Goal: Task Accomplishment & Management: Use online tool/utility

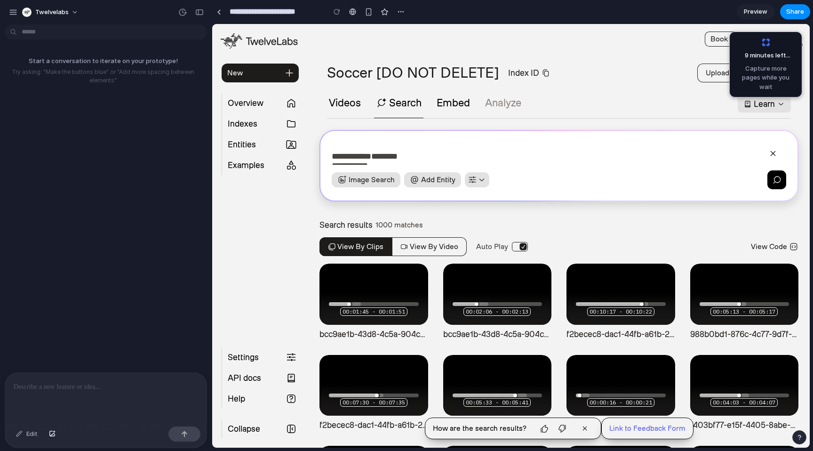
click at [113, 387] on p at bounding box center [106, 386] width 185 height 11
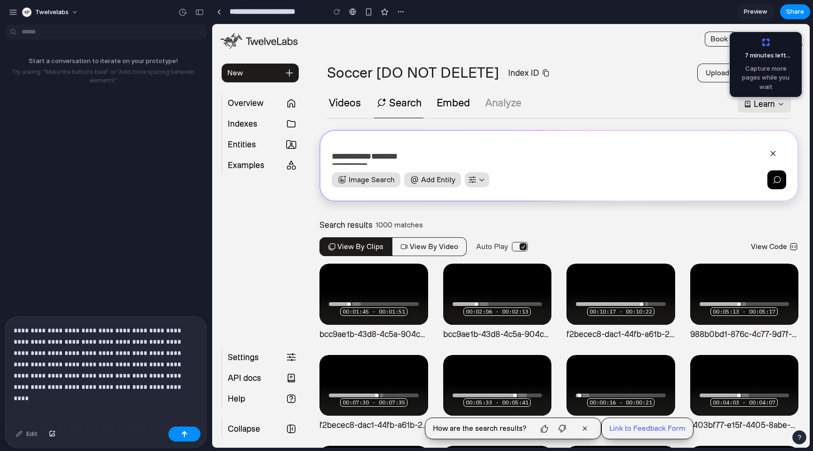
click at [126, 371] on p "**********" at bounding box center [104, 359] width 181 height 68
click at [158, 380] on p "**********" at bounding box center [104, 359] width 181 height 68
click at [184, 439] on button "button" at bounding box center [185, 434] width 32 height 15
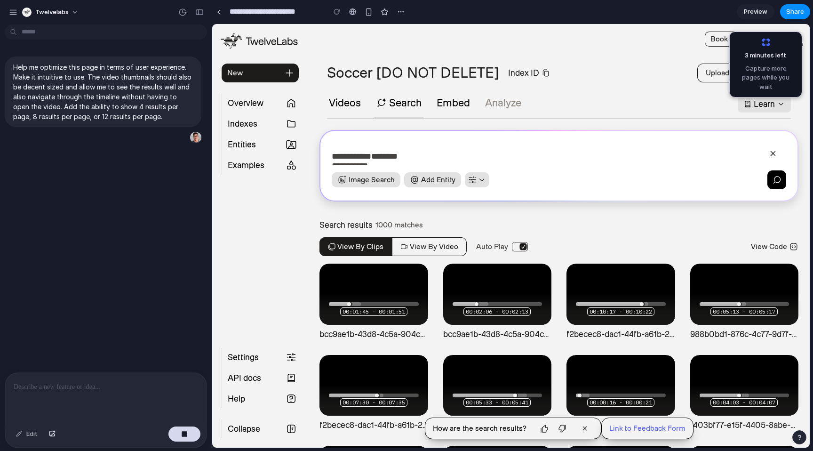
click at [169, 307] on div "Help me optimize this page in terms of user experience. Make it intuitive to us…" at bounding box center [103, 200] width 206 height 344
click at [132, 233] on div "Help me optimize this page in terms of user experience. Make it intuitive to us…" at bounding box center [103, 200] width 206 height 344
click at [400, 12] on div "button" at bounding box center [401, 12] width 8 height 8
click at [496, 12] on div "Duplicate Delete" at bounding box center [406, 225] width 813 height 451
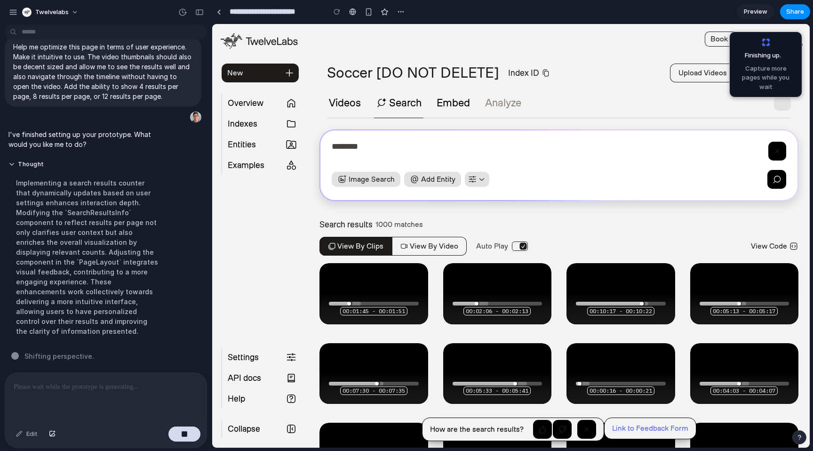
scroll to position [34, 0]
click at [68, 15] on button "twelvelabs" at bounding box center [50, 12] width 65 height 15
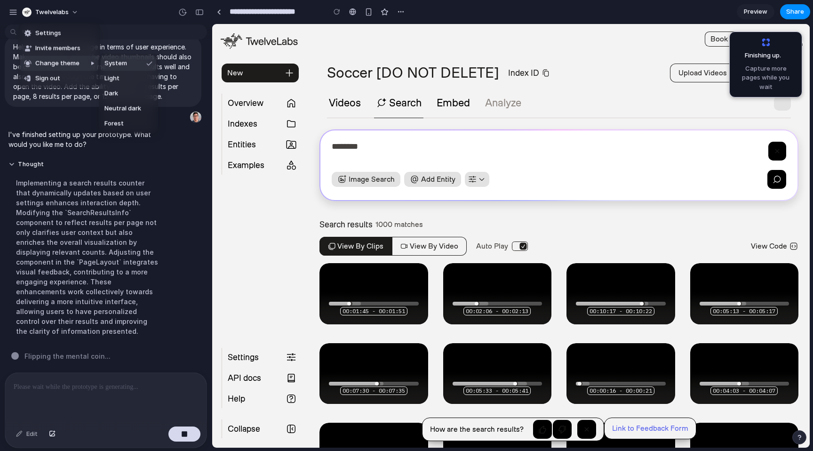
scroll to position [0, 0]
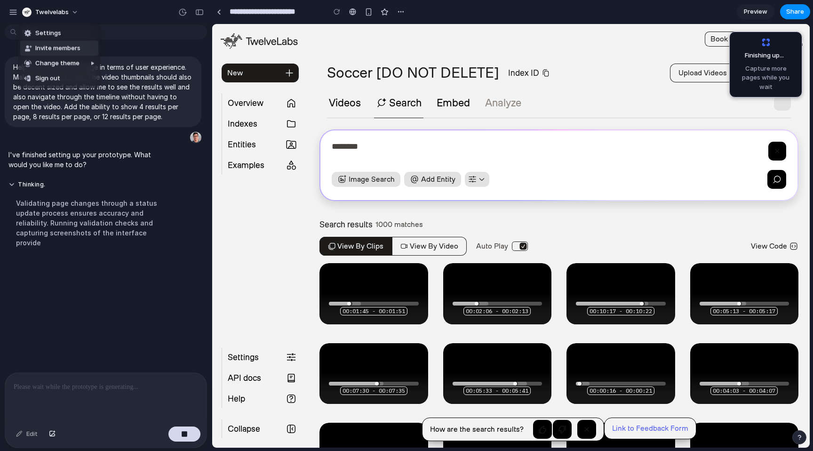
click at [117, 13] on div "Settings Invite members Change theme Sign out" at bounding box center [406, 225] width 813 height 451
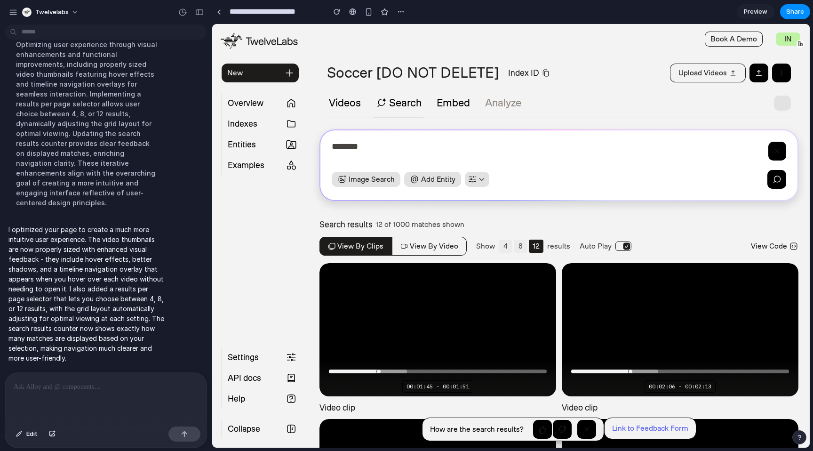
click at [516, 247] on button "8" at bounding box center [520, 246] width 13 height 13
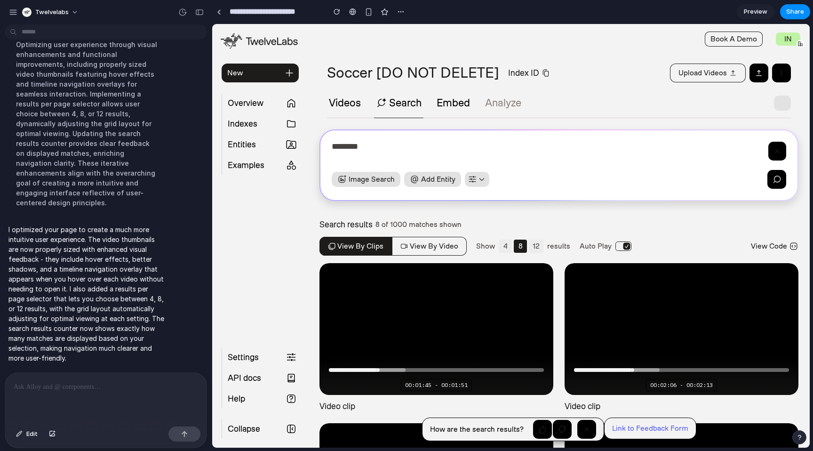
click at [504, 246] on button "4" at bounding box center [505, 246] width 13 height 13
click at [516, 245] on button "8" at bounding box center [520, 246] width 13 height 13
click at [531, 246] on button "12" at bounding box center [536, 246] width 15 height 13
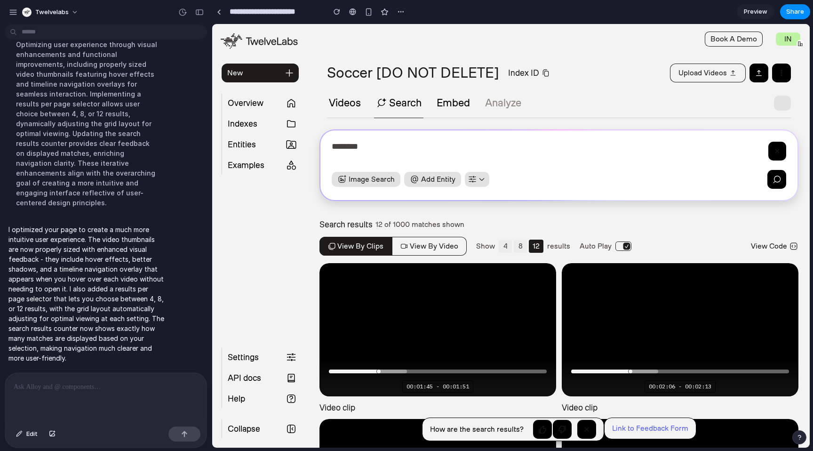
click at [520, 245] on button "8" at bounding box center [520, 246] width 13 height 13
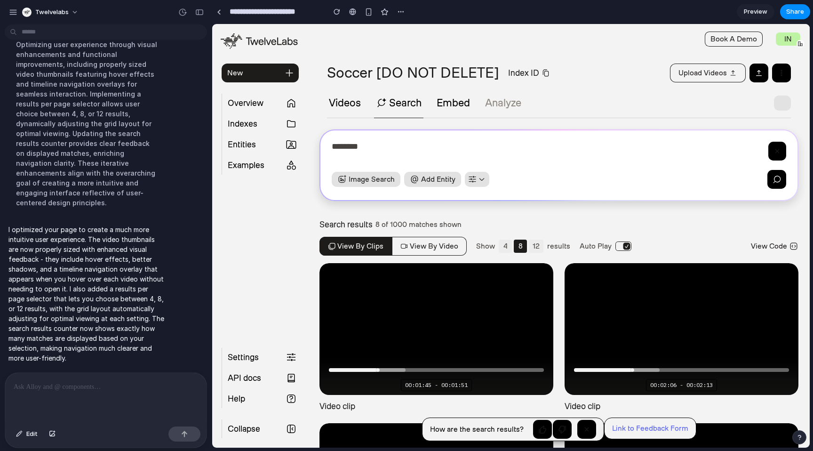
click at [501, 246] on button "4" at bounding box center [505, 246] width 13 height 13
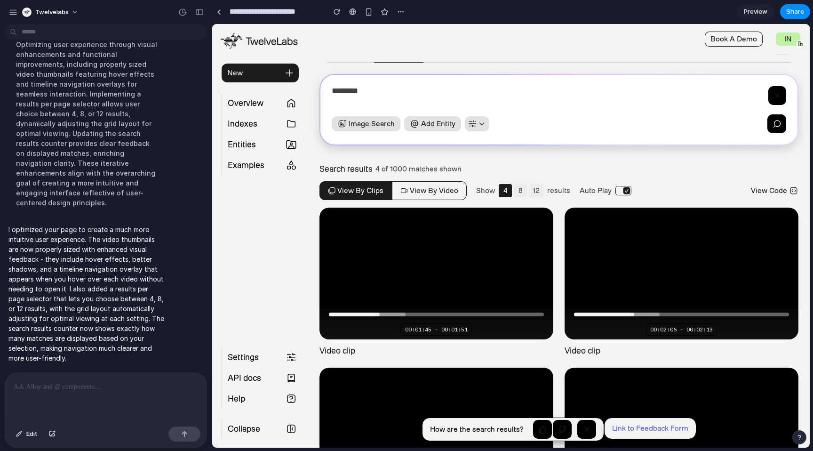
scroll to position [30, 0]
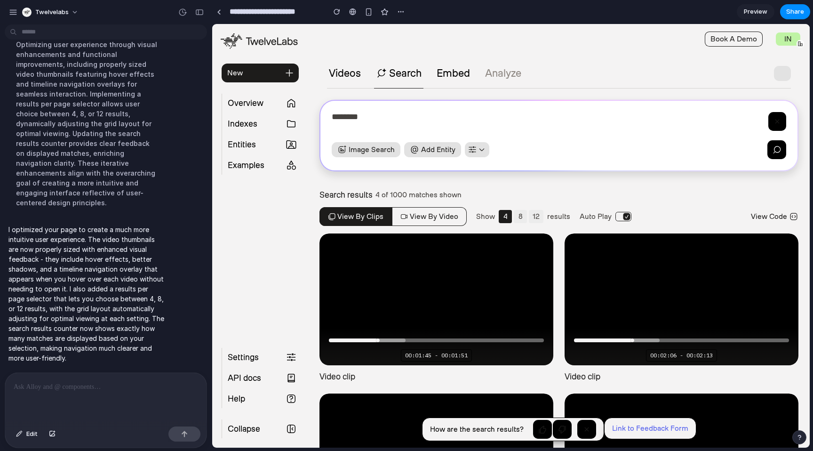
click at [514, 215] on button "8" at bounding box center [520, 216] width 13 height 13
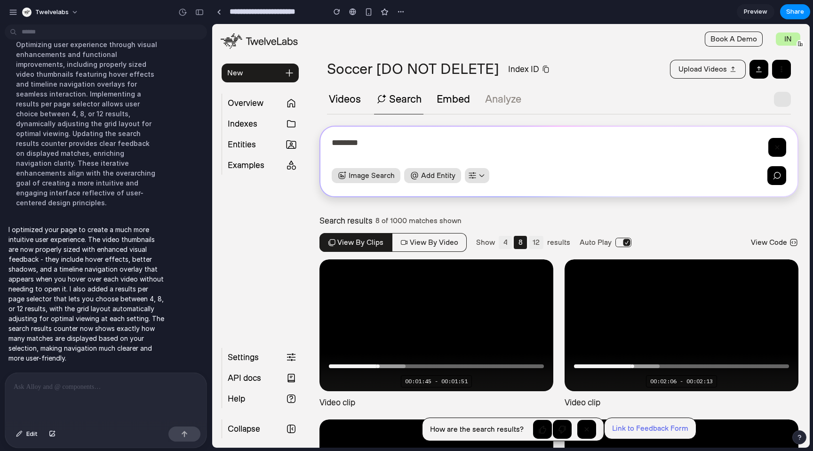
scroll to position [0, 0]
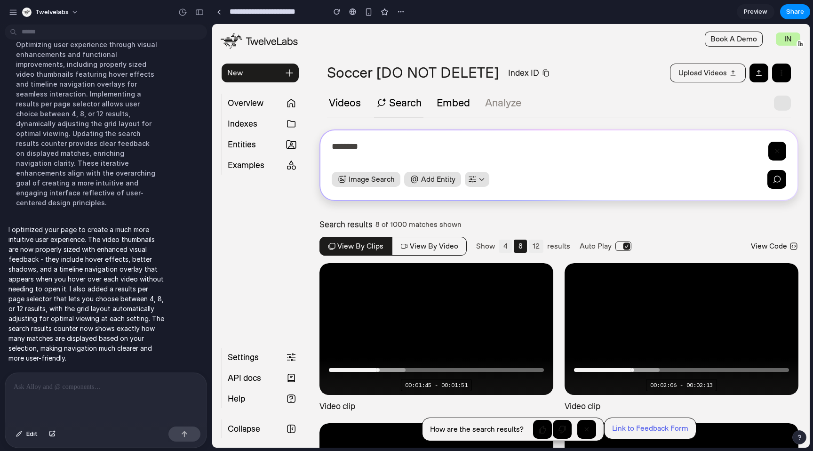
click at [773, 153] on icon "button" at bounding box center [777, 150] width 9 height 9
click at [703, 154] on div "********" at bounding box center [548, 153] width 433 height 23
click at [754, 8] on span "Preview" at bounding box center [756, 11] width 24 height 9
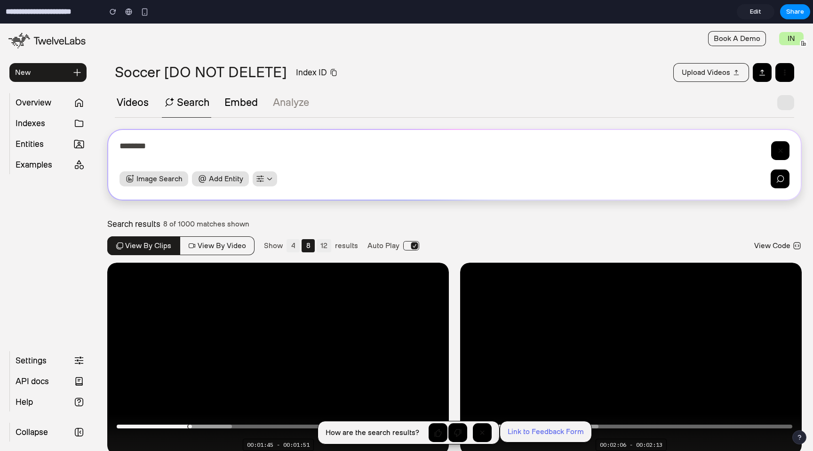
click at [776, 154] on icon "button" at bounding box center [780, 150] width 9 height 9
click at [601, 152] on div "********" at bounding box center [444, 152] width 648 height 23
click at [598, 86] on div "Soccer [DO NOT DELETE] Index ID Upload videos Videos Search Embed Analyze" at bounding box center [454, 90] width 717 height 55
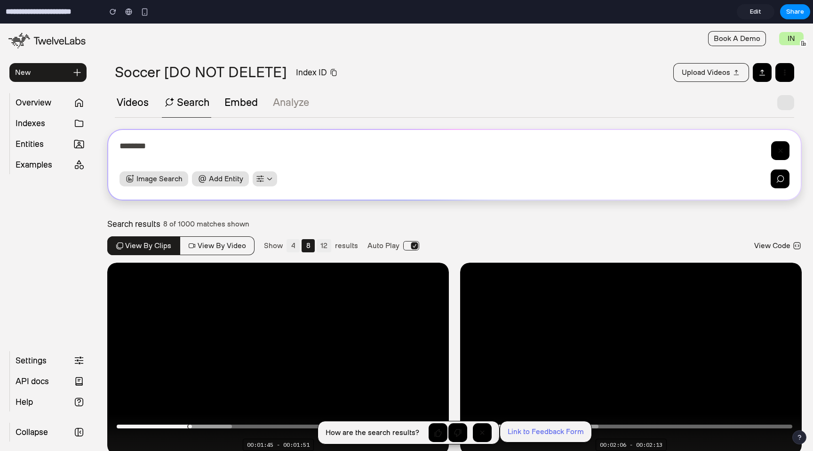
click at [252, 101] on button "Embed" at bounding box center [241, 102] width 37 height 11
click at [131, 103] on button "Videos" at bounding box center [133, 102] width 36 height 11
click at [182, 103] on button "Search" at bounding box center [186, 102] width 49 height 11
click at [419, 91] on div "Soccer [DO NOT DELETE] Index ID Upload videos Videos Search Embed Analyze" at bounding box center [454, 90] width 717 height 55
click at [784, 75] on icon "button" at bounding box center [785, 73] width 2 height 6
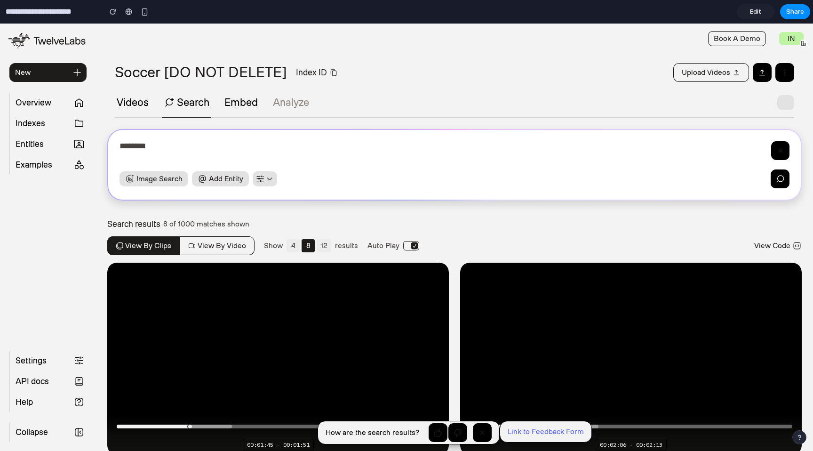
click at [782, 105] on button "button" at bounding box center [786, 102] width 17 height 15
click at [666, 103] on div "Videos Search Embed Analyze" at bounding box center [455, 106] width 680 height 23
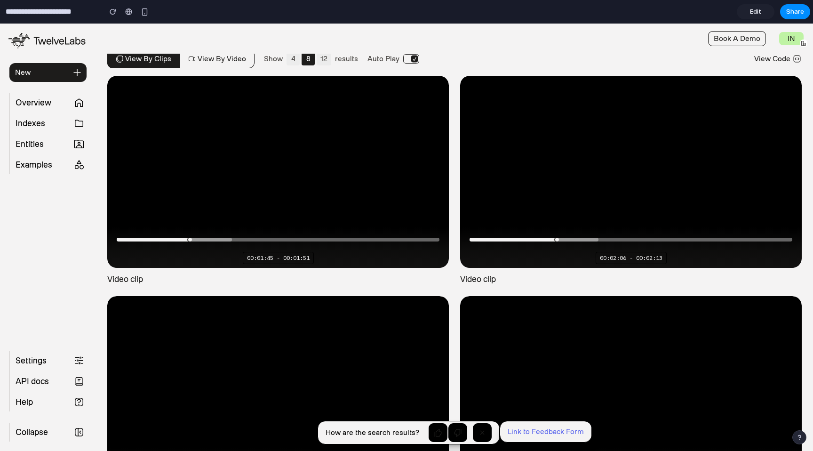
scroll to position [107, 0]
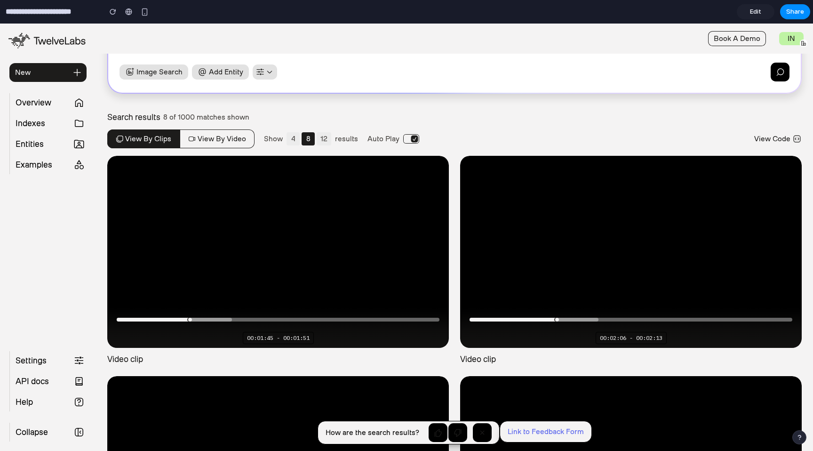
click at [205, 318] on div at bounding box center [209, 320] width 46 height 4
drag, startPoint x: 219, startPoint y: 317, endPoint x: 261, endPoint y: 315, distance: 41.5
click at [261, 315] on video-js "**********" at bounding box center [278, 252] width 342 height 192
drag, startPoint x: 571, startPoint y: 316, endPoint x: 620, endPoint y: 314, distance: 48.5
click at [620, 314] on video-js "**********" at bounding box center [631, 252] width 342 height 192
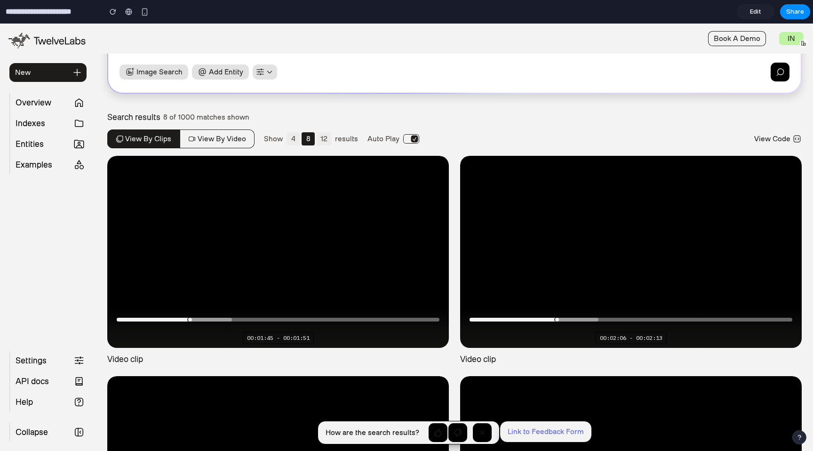
click at [575, 110] on div "**********" at bounding box center [454, 332] width 717 height 642
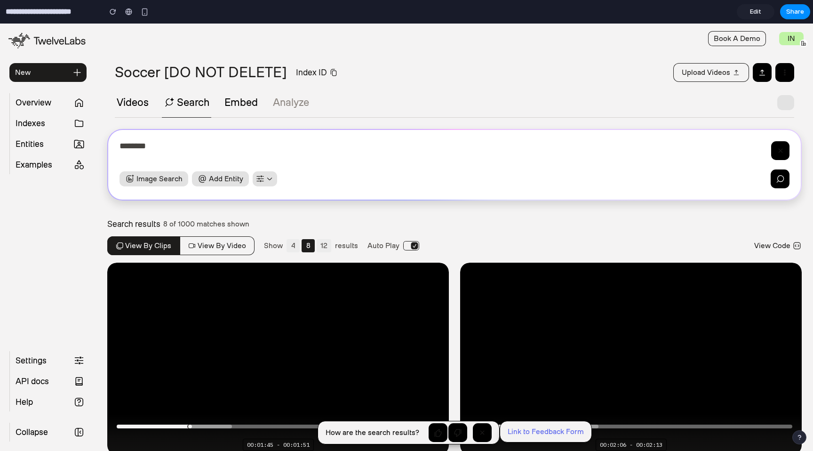
scroll to position [0, 0]
click at [759, 14] on span "Edit" at bounding box center [755, 11] width 11 height 9
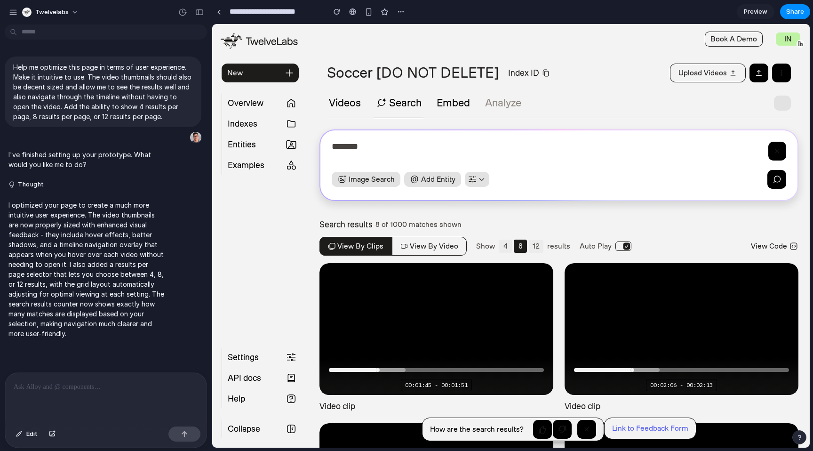
click at [121, 312] on p "I optimized your page to create a much more intuitive user experience. The vide…" at bounding box center [86, 269] width 157 height 138
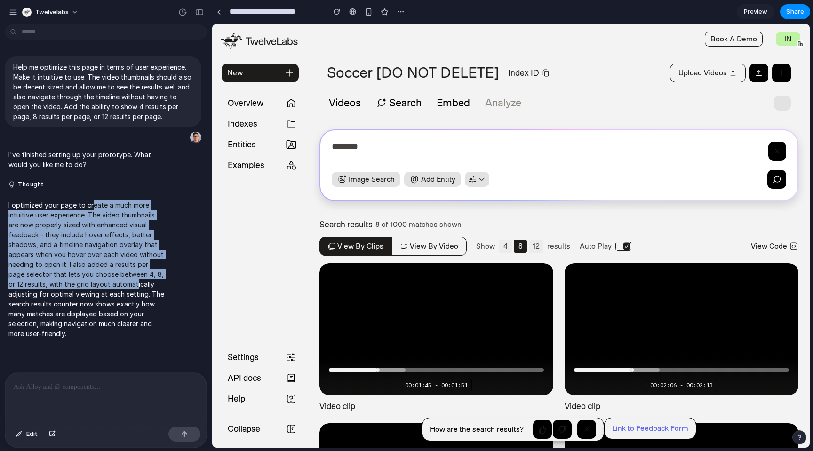
drag, startPoint x: 91, startPoint y: 212, endPoint x: 153, endPoint y: 317, distance: 122.0
click at [149, 312] on p "I optimized your page to create a much more intuitive user experience. The vide…" at bounding box center [86, 269] width 157 height 138
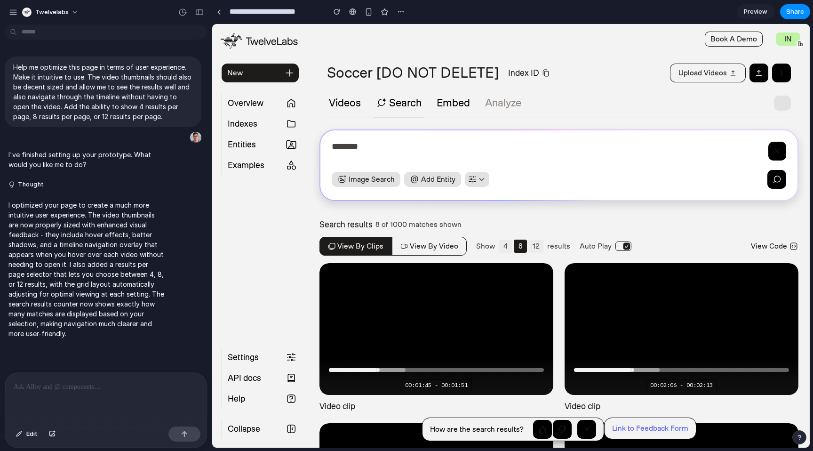
click at [161, 328] on p "I optimized your page to create a much more intuitive user experience. The vide…" at bounding box center [86, 269] width 157 height 138
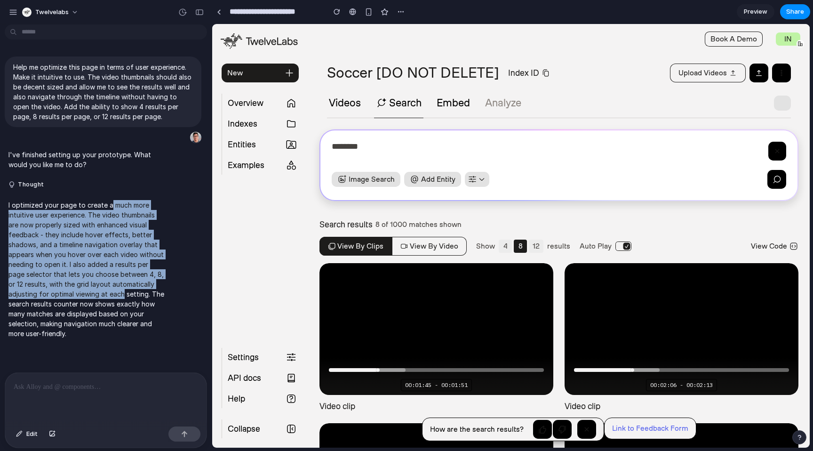
drag, startPoint x: 110, startPoint y: 217, endPoint x: 121, endPoint y: 307, distance: 91.1
click at [121, 305] on p "I optimized your page to create a much more intuitive user experience. The vide…" at bounding box center [86, 269] width 157 height 138
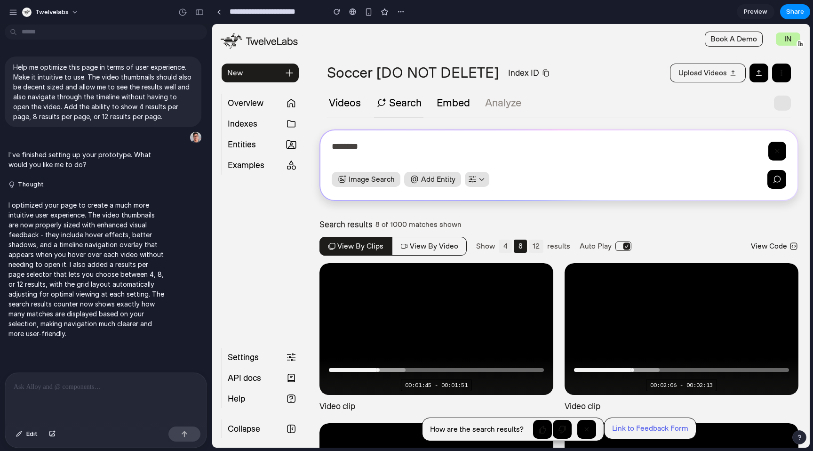
click at [121, 310] on p "I optimized your page to create a much more intuitive user experience. The vide…" at bounding box center [86, 269] width 157 height 138
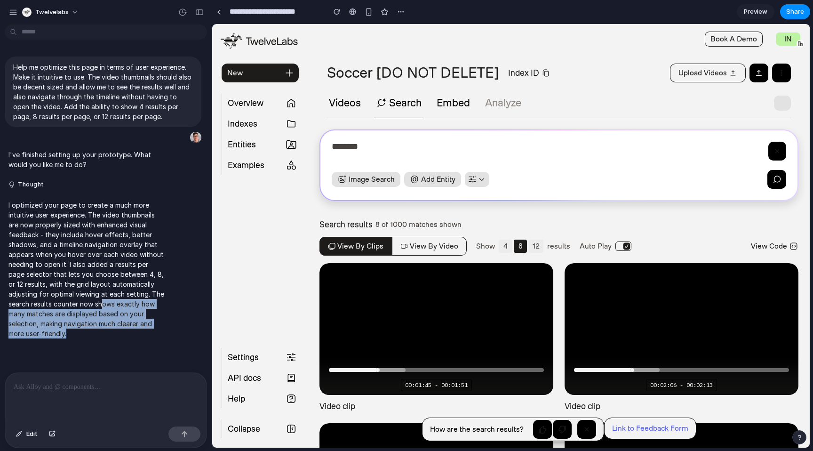
drag, startPoint x: 103, startPoint y: 347, endPoint x: 104, endPoint y: 322, distance: 25.9
click at [104, 309] on p "I optimized your page to create a much more intuitive user experience. The vide…" at bounding box center [86, 269] width 157 height 138
click at [104, 322] on p "I optimized your page to create a much more intuitive user experience. The vide…" at bounding box center [86, 269] width 157 height 138
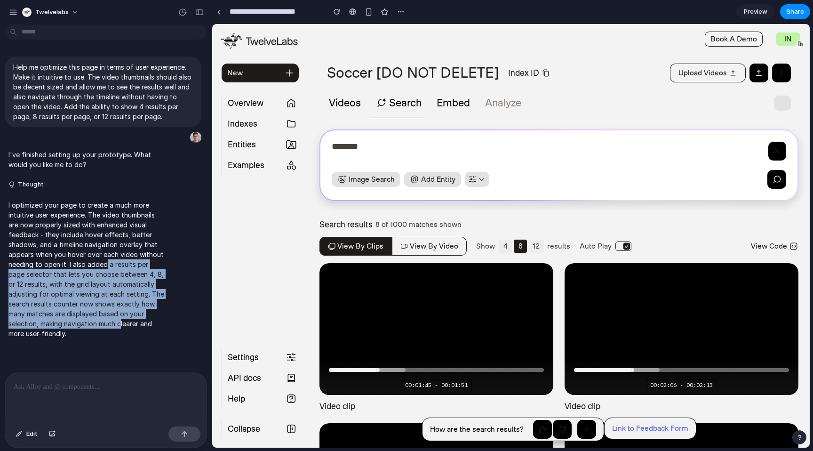
drag, startPoint x: 121, startPoint y: 330, endPoint x: 109, endPoint y: 307, distance: 25.7
click at [106, 279] on p "I optimized your page to create a much more intuitive user experience. The vide…" at bounding box center [86, 269] width 157 height 138
click at [110, 316] on p "I optimized your page to create a much more intuitive user experience. The vide…" at bounding box center [86, 269] width 157 height 138
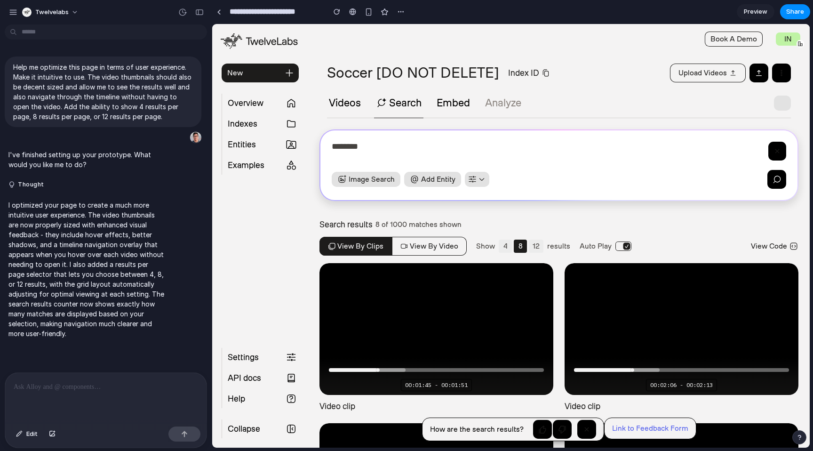
click at [501, 249] on button "4" at bounding box center [505, 246] width 13 height 13
click at [516, 246] on button "8" at bounding box center [520, 246] width 13 height 13
click at [532, 248] on button "12" at bounding box center [536, 246] width 15 height 13
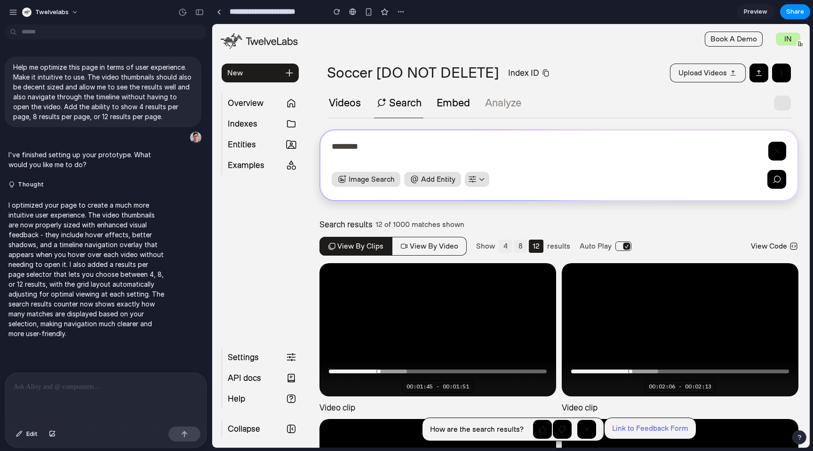
click at [561, 227] on div "Search results 12 of 1000 matches shown" at bounding box center [559, 224] width 479 height 9
click at [624, 245] on icon at bounding box center [627, 246] width 7 height 7
click at [624, 249] on icon at bounding box center [627, 246] width 7 height 7
click at [140, 296] on p "I optimized your page to create a much more intuitive user experience. The vide…" at bounding box center [86, 269] width 157 height 138
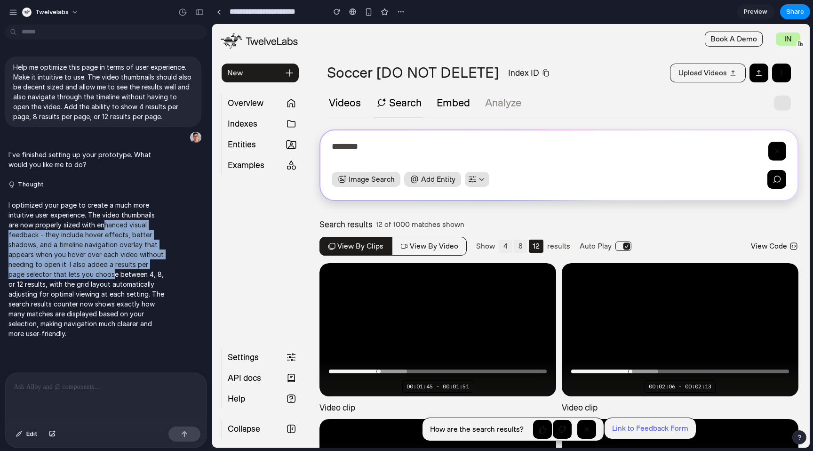
drag, startPoint x: 102, startPoint y: 255, endPoint x: 134, endPoint y: 306, distance: 60.1
click at [124, 296] on p "I optimized your page to create a much more intuitive user experience. The vide…" at bounding box center [86, 269] width 157 height 138
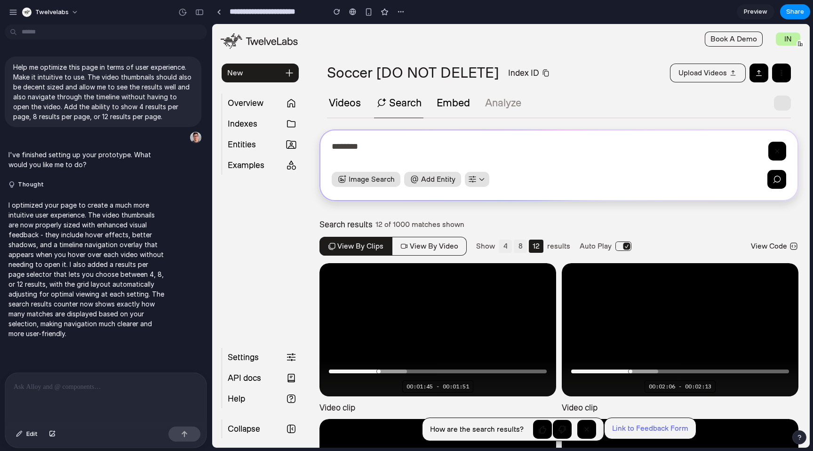
click at [134, 306] on p "I optimized your page to create a much more intuitive user experience. The vide…" at bounding box center [86, 269] width 157 height 138
drag, startPoint x: 117, startPoint y: 333, endPoint x: 111, endPoint y: 322, distance: 12.4
click at [111, 322] on p "I optimized your page to create a much more intuitive user experience. The vide…" at bounding box center [86, 269] width 157 height 138
click at [113, 330] on p "I optimized your page to create a much more intuitive user experience. The vide…" at bounding box center [86, 269] width 157 height 138
drag, startPoint x: 108, startPoint y: 344, endPoint x: 106, endPoint y: 322, distance: 22.3
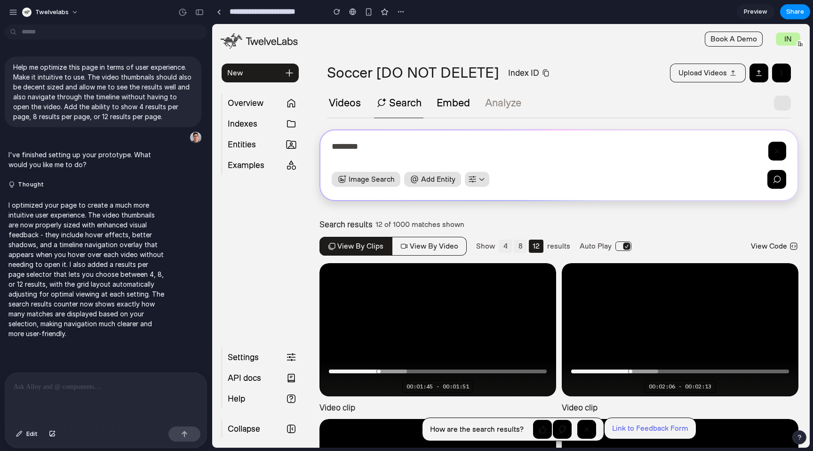
click at [106, 322] on p "I optimized your page to create a much more intuitive user experience. The vide…" at bounding box center [86, 269] width 157 height 138
click at [110, 338] on p "I optimized your page to create a much more intuitive user experience. The vide…" at bounding box center [86, 269] width 157 height 138
click at [105, 388] on p at bounding box center [106, 386] width 185 height 11
drag, startPoint x: 42, startPoint y: 383, endPoint x: 192, endPoint y: 386, distance: 149.3
click at [192, 386] on p "**********" at bounding box center [104, 386] width 181 height 11
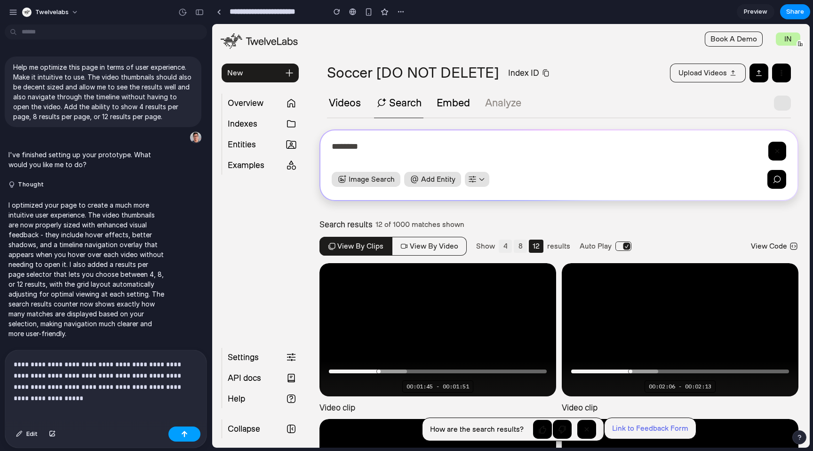
click at [185, 432] on div "button" at bounding box center [184, 434] width 7 height 7
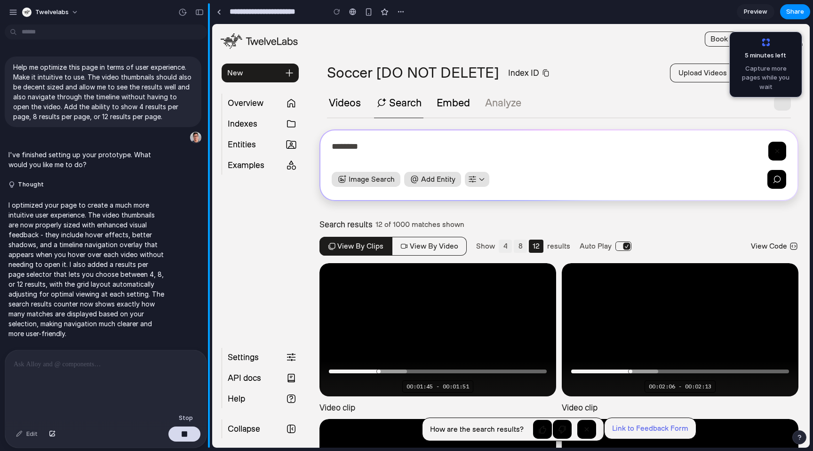
scroll to position [76, 0]
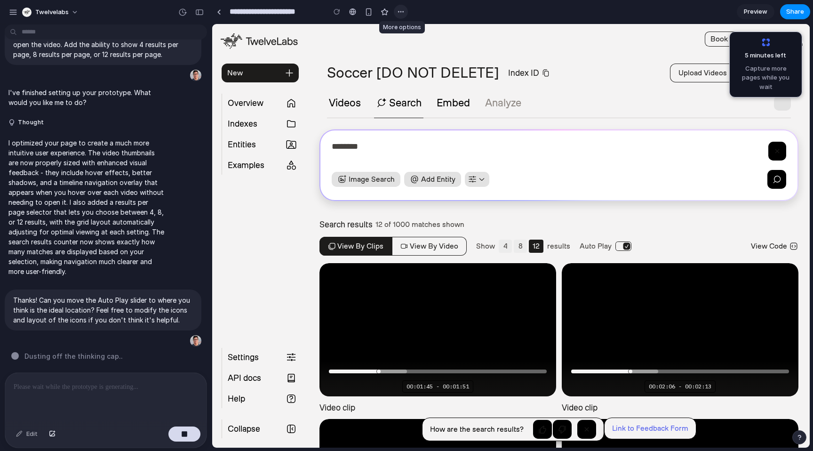
click at [403, 10] on div "button" at bounding box center [401, 12] width 8 height 8
click at [559, 33] on div "Duplicate Delete" at bounding box center [406, 225] width 813 height 451
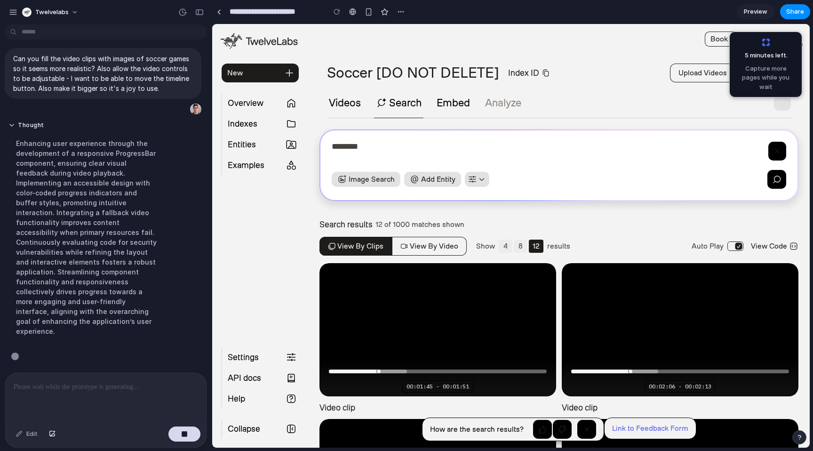
scroll to position [493, 0]
click at [586, 86] on div "Soccer [DO NOT DELETE] Index ID Upload videos Videos Search Embed Analyze" at bounding box center [559, 91] width 502 height 55
click at [612, 228] on div "Search results 12 of 1000 matches shown" at bounding box center [559, 224] width 479 height 9
click at [516, 247] on button "8" at bounding box center [520, 246] width 13 height 13
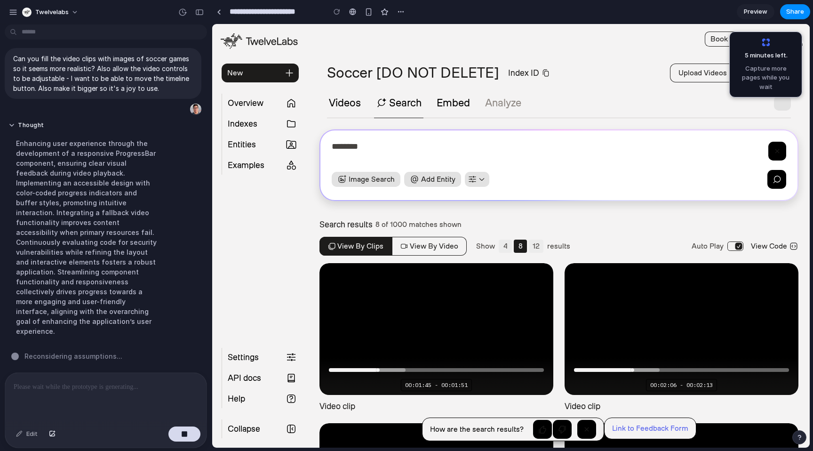
click at [501, 246] on button "4" at bounding box center [505, 246] width 13 height 13
click at [533, 221] on div "Search results 4 of 1000 matches shown" at bounding box center [559, 224] width 479 height 9
click at [515, 248] on button "8" at bounding box center [520, 246] width 13 height 13
click at [531, 247] on button "12" at bounding box center [536, 246] width 15 height 13
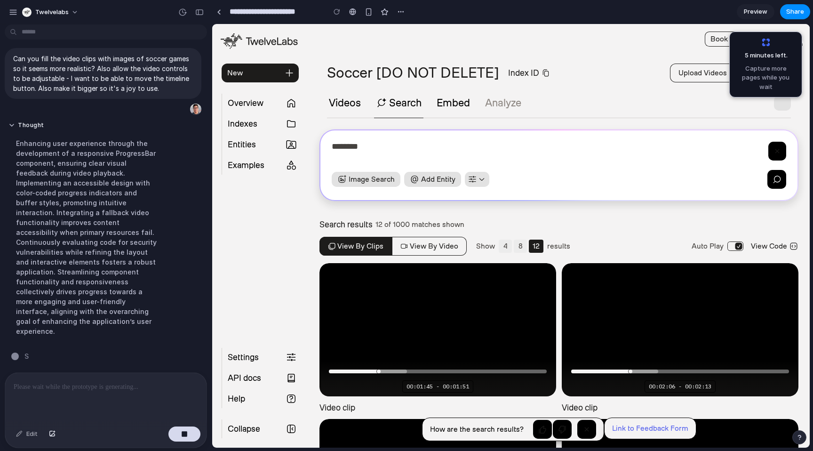
click at [584, 230] on div "Search results 12 of 1000 matches shown View by clips View by video Show 4 8 12…" at bounding box center [559, 241] width 479 height 43
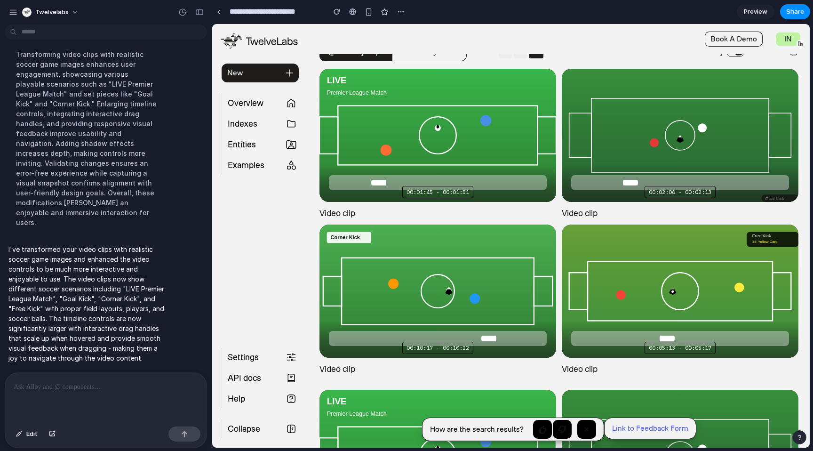
scroll to position [0, 0]
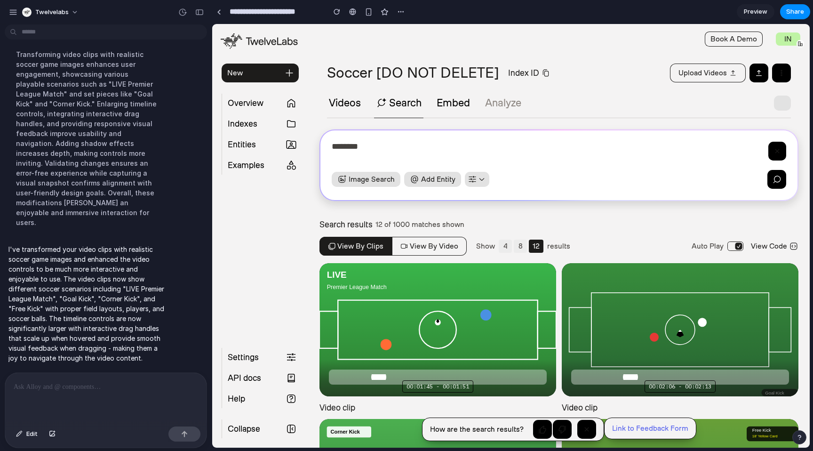
click at [553, 209] on div "**********" at bounding box center [559, 439] width 502 height 642
click at [441, 144] on div "********" at bounding box center [548, 153] width 433 height 23
click at [601, 88] on div "Soccer [DO NOT DELETE] Index ID Upload videos Videos Search Embed Analyze" at bounding box center [559, 91] width 502 height 55
click at [123, 255] on p "I've transformed your video clips with realistic soccer game images and enhance…" at bounding box center [86, 303] width 157 height 119
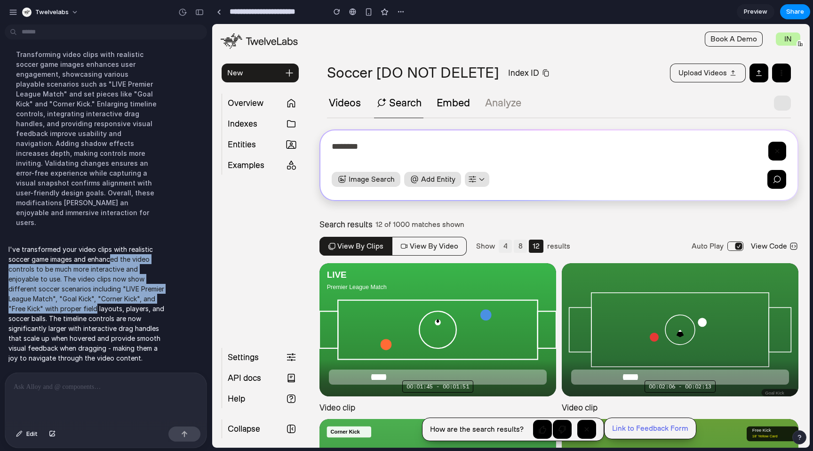
drag, startPoint x: 110, startPoint y: 251, endPoint x: 129, endPoint y: 308, distance: 60.4
click at [129, 308] on p "I've transformed your video clips with realistic soccer game images and enhance…" at bounding box center [86, 303] width 157 height 119
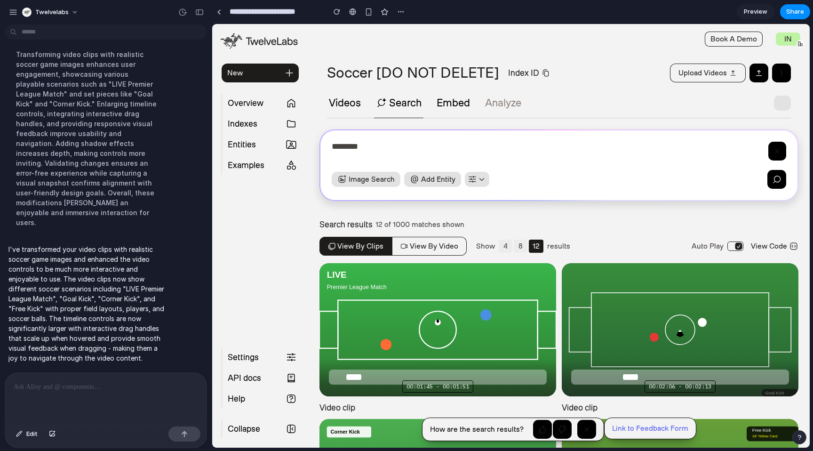
drag, startPoint x: 382, startPoint y: 374, endPoint x: 354, endPoint y: 386, distance: 30.6
click at [354, 386] on div "**********" at bounding box center [438, 329] width 237 height 133
click at [592, 73] on div "Soccer [DO NOT DELETE] Index ID Upload videos" at bounding box center [559, 73] width 502 height 19
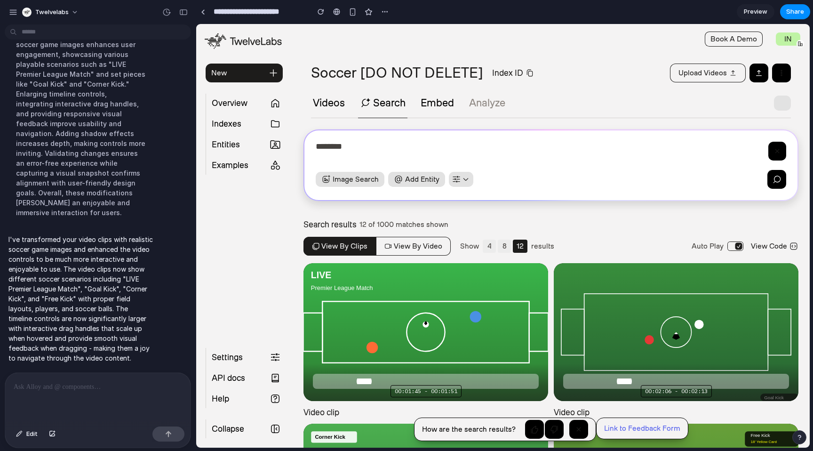
scroll to position [542, 0]
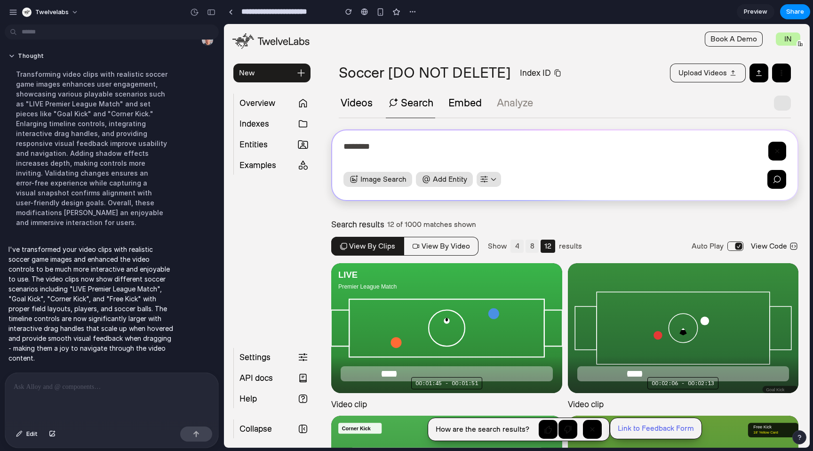
drag, startPoint x: 211, startPoint y: 46, endPoint x: 224, endPoint y: 57, distance: 16.7
click at [618, 70] on div "Soccer [DO NOT DELETE] Index ID Upload videos" at bounding box center [565, 73] width 490 height 19
drag, startPoint x: 392, startPoint y: 372, endPoint x: 428, endPoint y: 370, distance: 36.8
click at [428, 370] on div at bounding box center [429, 373] width 15 height 15
drag, startPoint x: 636, startPoint y: 373, endPoint x: 601, endPoint y: 377, distance: 35.1
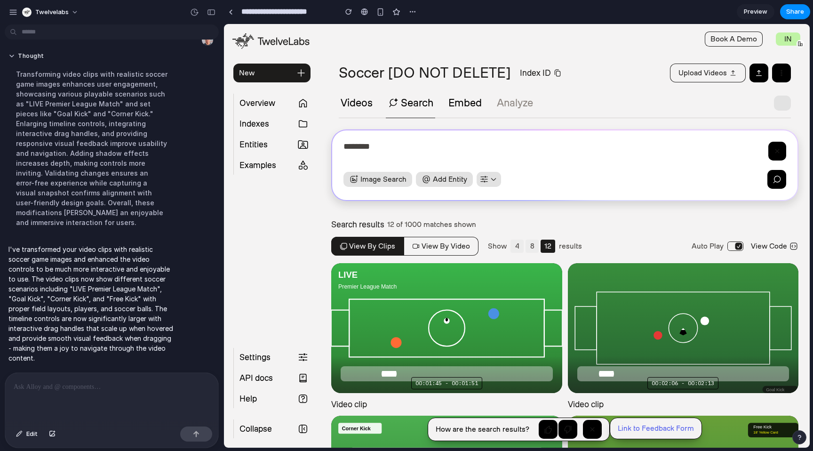
click at [601, 377] on div "**********" at bounding box center [683, 328] width 231 height 130
click at [617, 239] on div "View by clips View by video Show 4 8 12 results Auto Play View Code" at bounding box center [564, 246] width 467 height 19
drag, startPoint x: 128, startPoint y: 253, endPoint x: 120, endPoint y: 247, distance: 9.7
click at [128, 253] on p "I've transformed your video clips with realistic soccer game images and enhance…" at bounding box center [91, 303] width 167 height 119
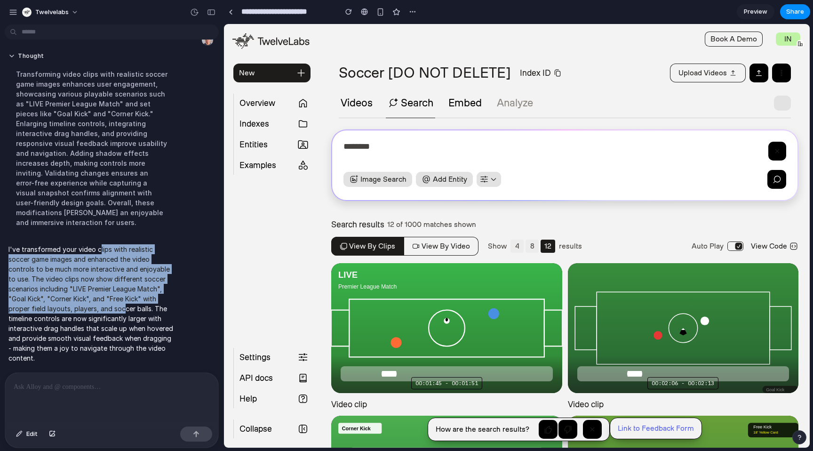
drag, startPoint x: 99, startPoint y: 247, endPoint x: 128, endPoint y: 316, distance: 75.1
click at [127, 313] on p "I've transformed your video clips with realistic soccer game images and enhance…" at bounding box center [91, 303] width 167 height 119
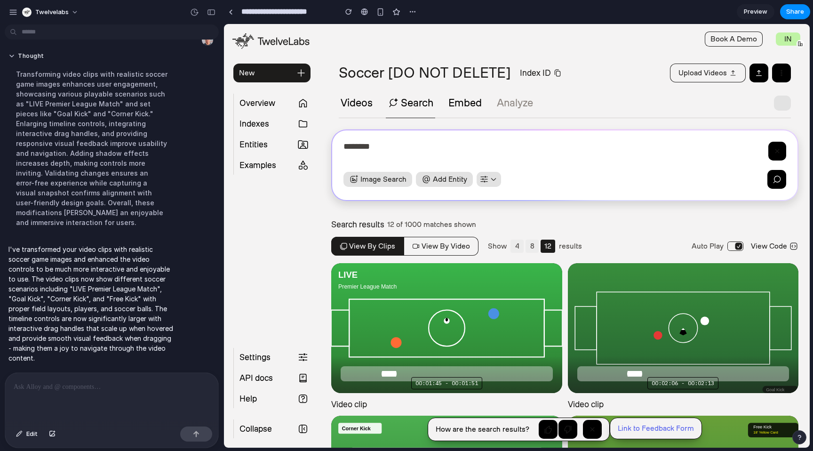
click at [129, 317] on p "I've transformed your video clips with realistic soccer game images and enhance…" at bounding box center [91, 303] width 167 height 119
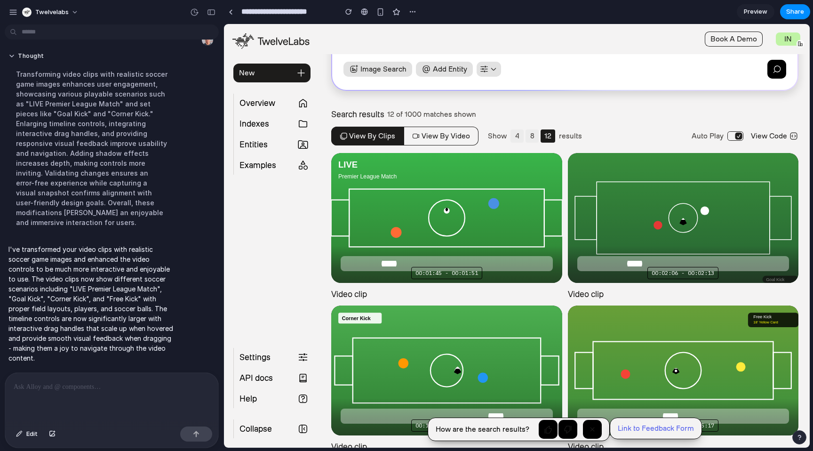
scroll to position [133, 0]
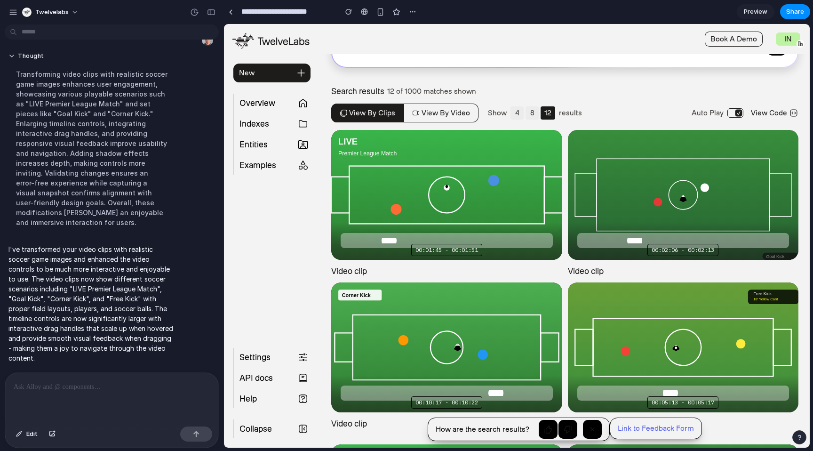
click at [687, 194] on video-js "**********" at bounding box center [683, 195] width 231 height 130
click at [759, 5] on link "Preview" at bounding box center [756, 11] width 38 height 15
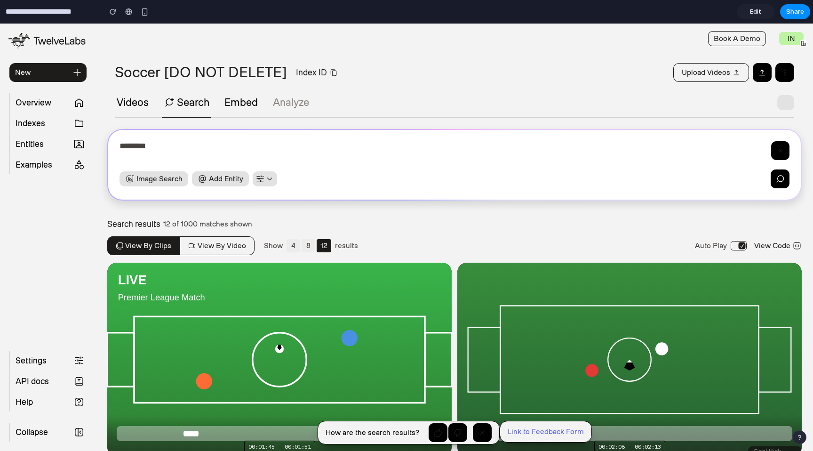
click at [306, 248] on button "8" at bounding box center [308, 245] width 13 height 13
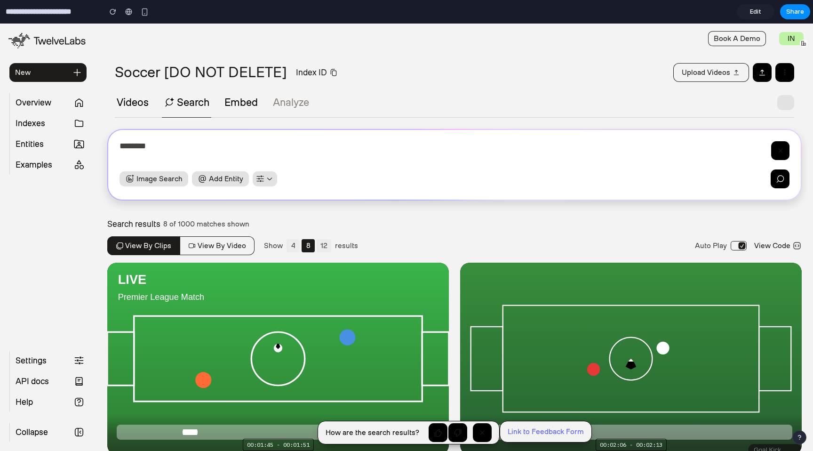
click at [297, 248] on div "4 8 12" at bounding box center [309, 245] width 45 height 13
click at [294, 249] on button "4" at bounding box center [293, 245] width 13 height 13
click at [317, 245] on button "12" at bounding box center [324, 245] width 15 height 13
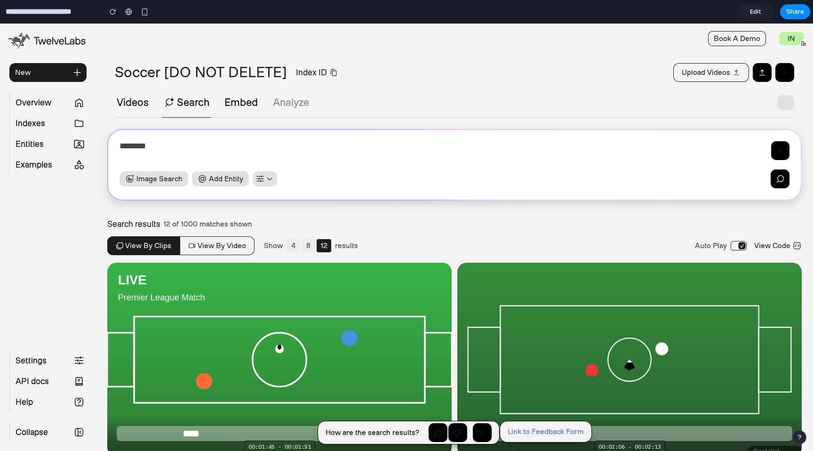
click at [305, 246] on button "8" at bounding box center [308, 245] width 13 height 13
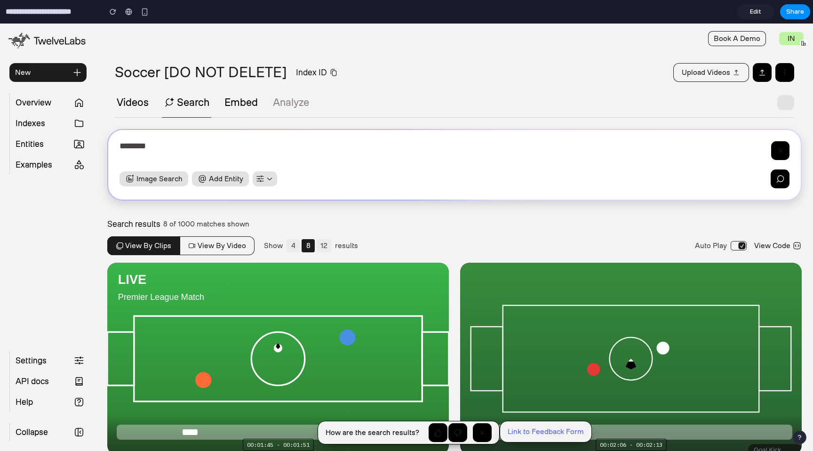
click at [293, 249] on button "4" at bounding box center [293, 245] width 13 height 13
click at [434, 227] on div "Search results 4 of 1000 matches shown" at bounding box center [454, 223] width 695 height 9
click at [524, 63] on section "**********" at bounding box center [454, 392] width 717 height 736
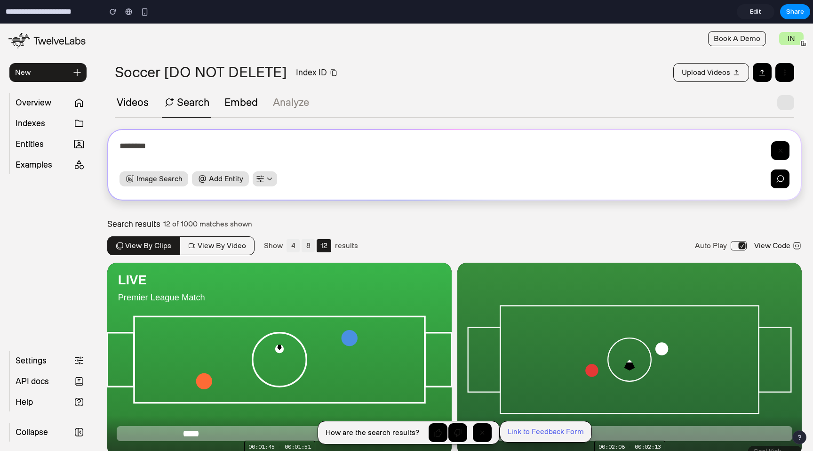
click at [757, 12] on span "Edit" at bounding box center [755, 11] width 11 height 9
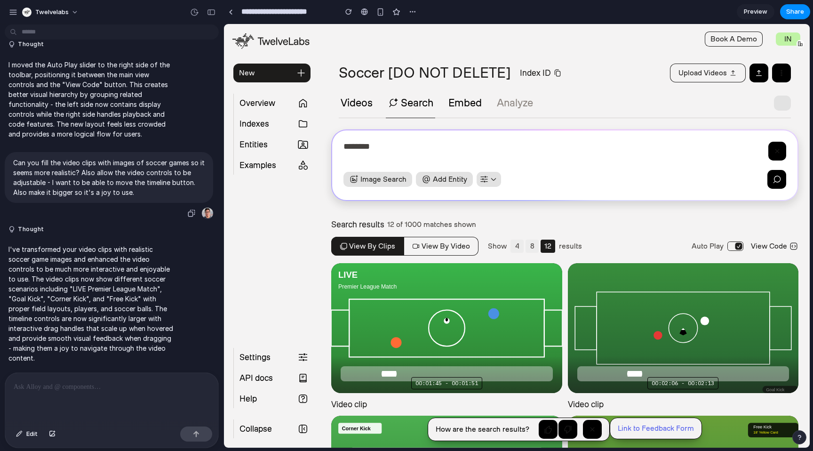
drag, startPoint x: 138, startPoint y: 173, endPoint x: 144, endPoint y: 195, distance: 22.3
click at [144, 194] on div "Can you fill the video clips with images of soccer games so it seems more reali…" at bounding box center [109, 177] width 209 height 51
click at [144, 195] on div "Can you fill the video clips with images of soccer games so it seems more reali…" at bounding box center [109, 177] width 209 height 51
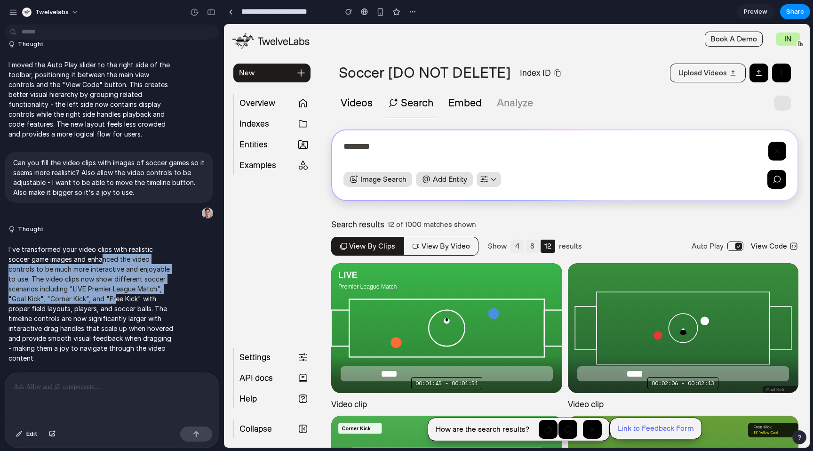
drag, startPoint x: 104, startPoint y: 252, endPoint x: 121, endPoint y: 304, distance: 54.2
click at [120, 299] on p "I've transformed your video clips with realistic soccer game images and enhance…" at bounding box center [91, 303] width 167 height 119
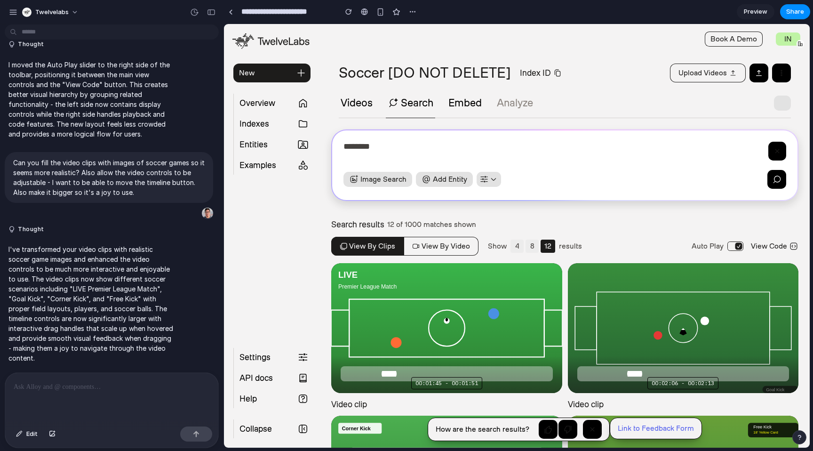
click at [121, 305] on p "I've transformed your video clips with realistic soccer game images and enhance…" at bounding box center [91, 303] width 167 height 119
drag, startPoint x: 112, startPoint y: 318, endPoint x: 113, endPoint y: 340, distance: 22.2
click at [110, 330] on p "I've transformed your video clips with realistic soccer game images and enhance…" at bounding box center [91, 303] width 167 height 119
click at [113, 340] on p "I've transformed your video clips with realistic soccer game images and enhance…" at bounding box center [91, 303] width 167 height 119
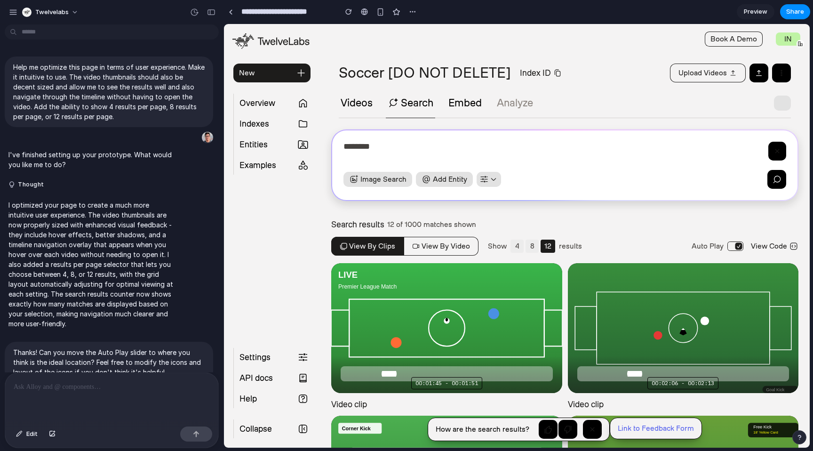
click at [621, 231] on div "Search results 12 of 1000 matches shown View by clips View by video Show 4 8 12…" at bounding box center [564, 241] width 467 height 43
drag, startPoint x: 387, startPoint y: 227, endPoint x: 439, endPoint y: 225, distance: 51.8
click at [433, 225] on p "Search results 12 of 1000 matches shown" at bounding box center [403, 224] width 145 height 9
click at [439, 225] on span "12 of 1000 matches shown" at bounding box center [431, 224] width 89 height 8
click at [604, 223] on div "Search results 12 of 1000 matches shown" at bounding box center [564, 224] width 467 height 9
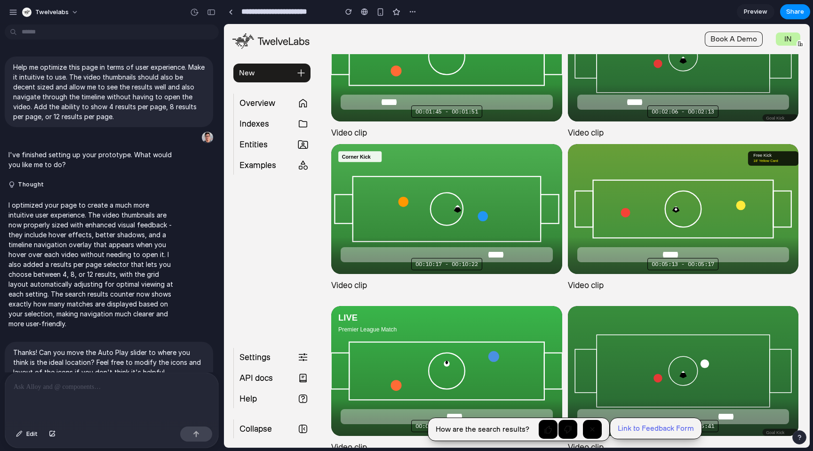
scroll to position [374, 0]
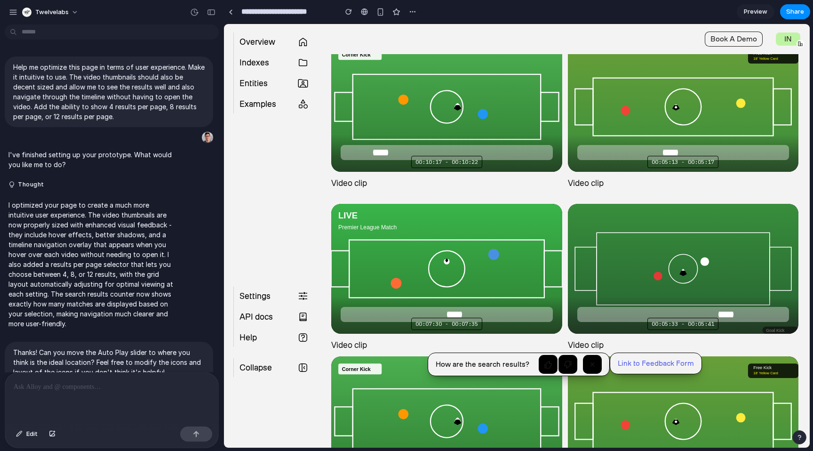
drag, startPoint x: 492, startPoint y: 151, endPoint x: 380, endPoint y: 153, distance: 112.1
click at [380, 153] on div "**********" at bounding box center [446, 107] width 231 height 130
drag, startPoint x: 149, startPoint y: 326, endPoint x: 137, endPoint y: 345, distance: 22.1
click at [149, 326] on p "I optimized your page to create a much more intuitive user experience. The vide…" at bounding box center [91, 264] width 167 height 129
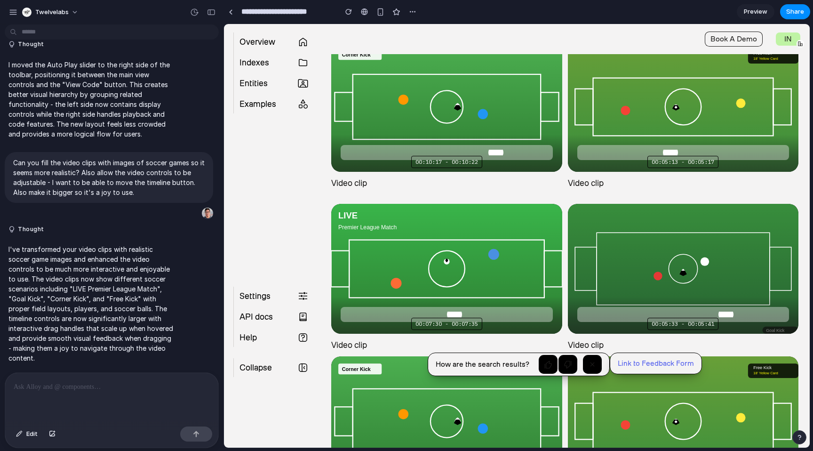
click at [121, 395] on div at bounding box center [111, 398] width 213 height 50
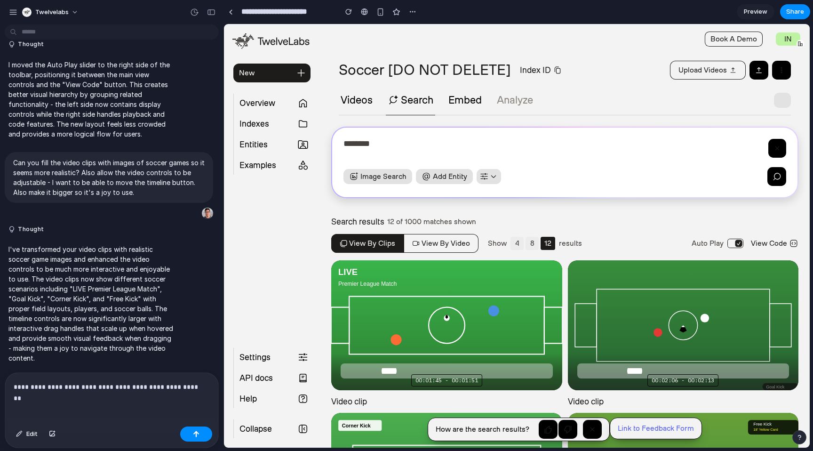
scroll to position [0, 0]
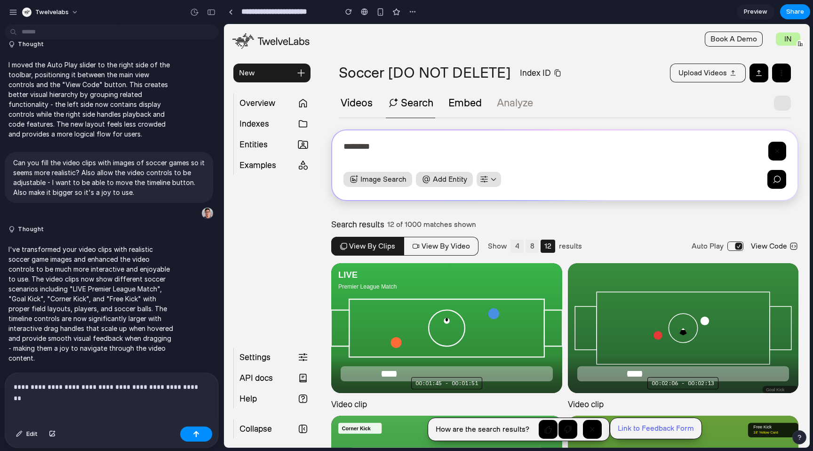
click at [776, 104] on button "button" at bounding box center [782, 103] width 17 height 15
click at [709, 102] on div "Videos Search Embed Analyze" at bounding box center [565, 107] width 452 height 23
click at [181, 386] on p "**********" at bounding box center [110, 386] width 193 height 11
click at [195, 385] on p "**********" at bounding box center [110, 386] width 193 height 11
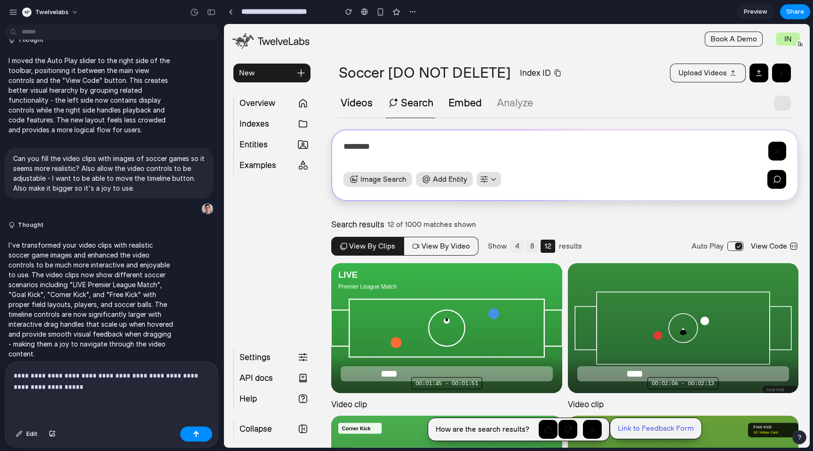
click at [17, 383] on p "**********" at bounding box center [110, 381] width 193 height 23
click at [181, 372] on p "**********" at bounding box center [110, 381] width 193 height 23
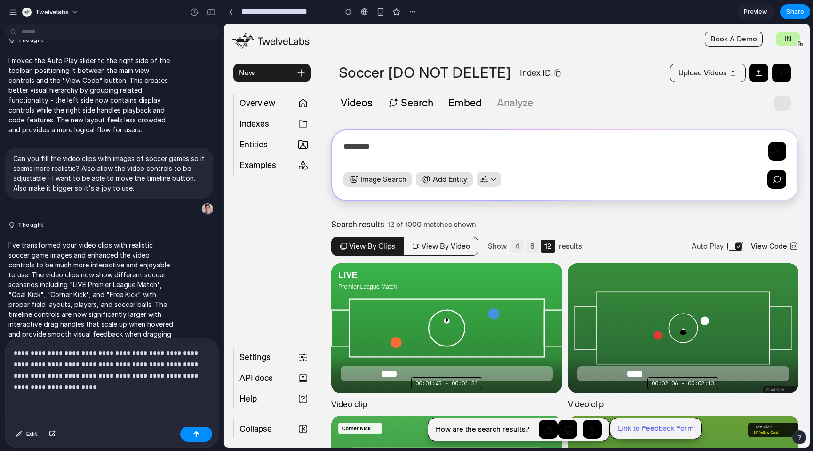
click at [150, 383] on p "**********" at bounding box center [110, 369] width 193 height 45
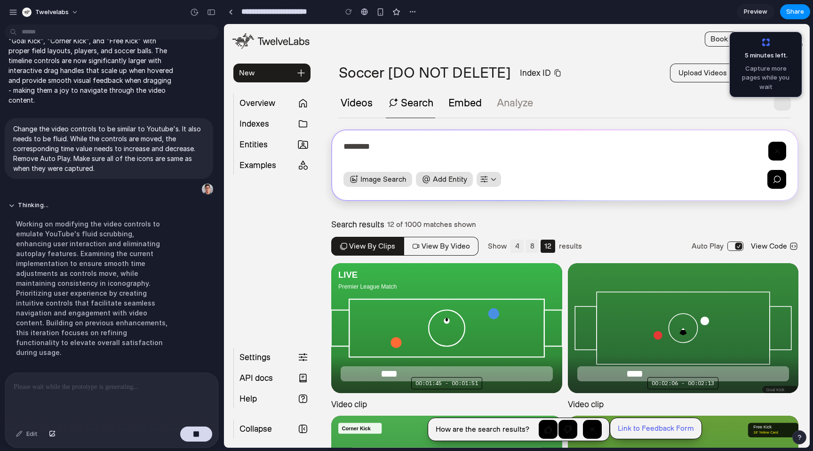
scroll to position [638, 0]
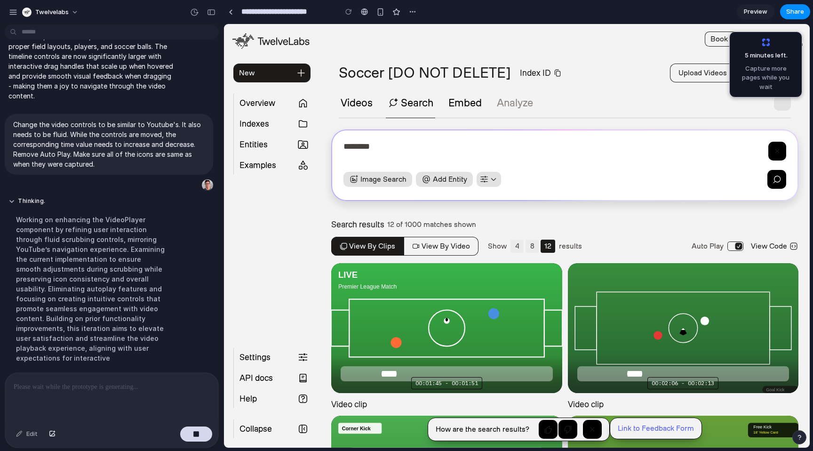
click at [277, 260] on div at bounding box center [272, 266] width 77 height 139
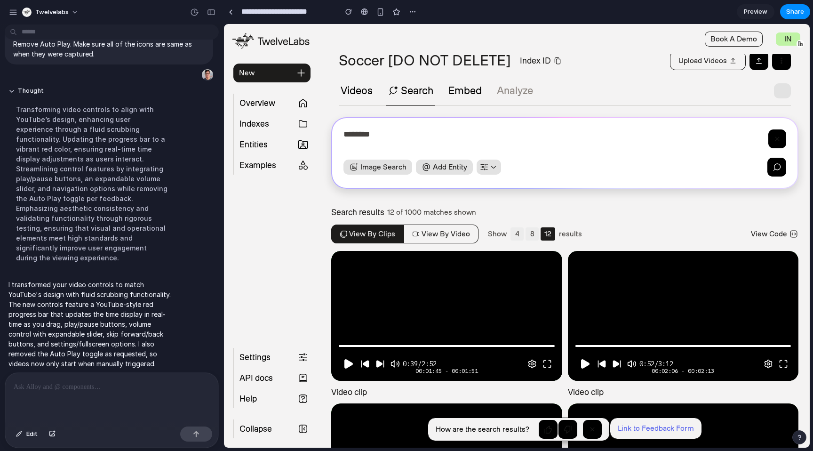
scroll to position [14, 0]
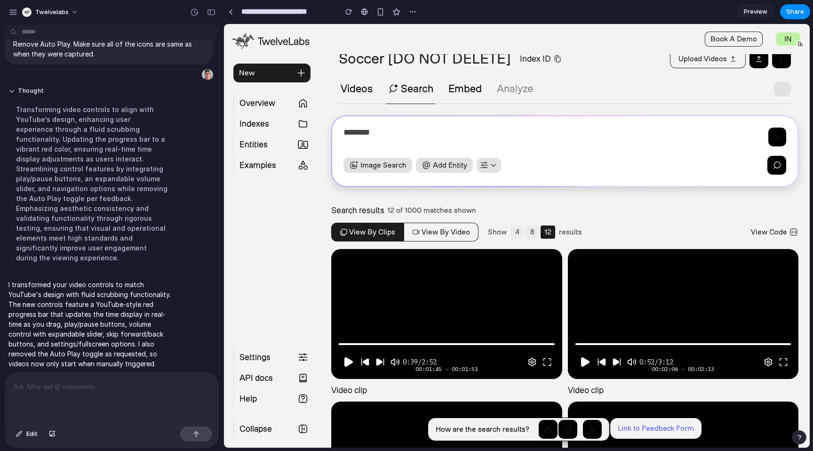
click at [140, 399] on div at bounding box center [111, 398] width 213 height 50
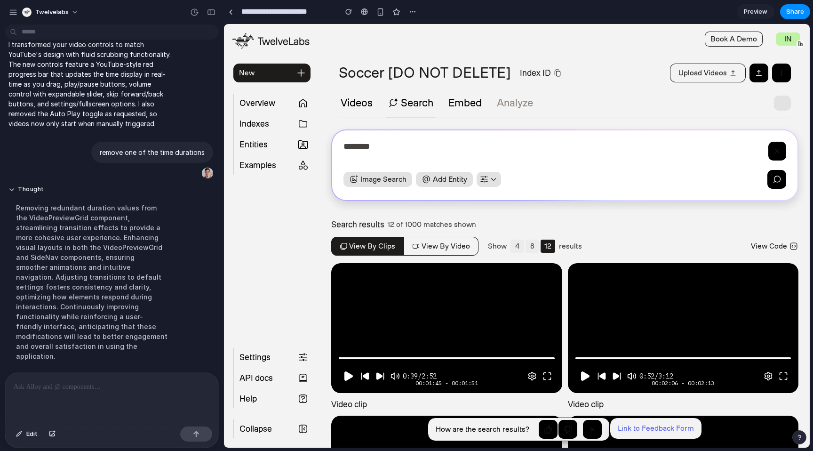
scroll to position [843, 0]
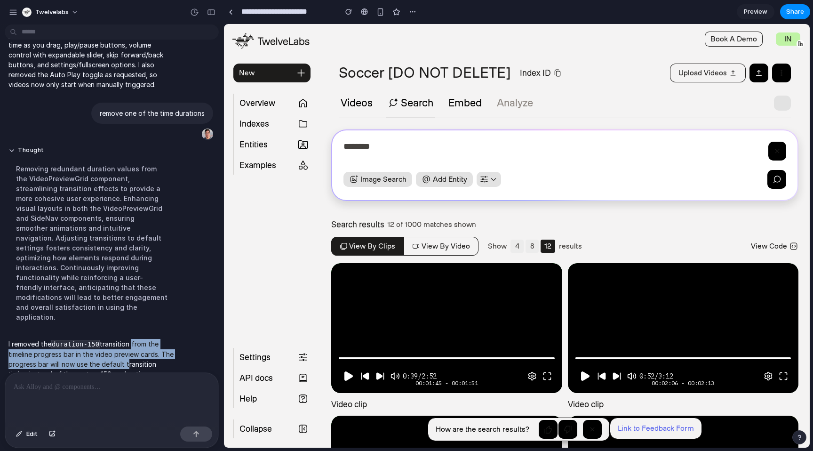
click at [146, 346] on p "I removed the duration-150 transition from the timeline progress bar in the vid…" at bounding box center [91, 359] width 167 height 40
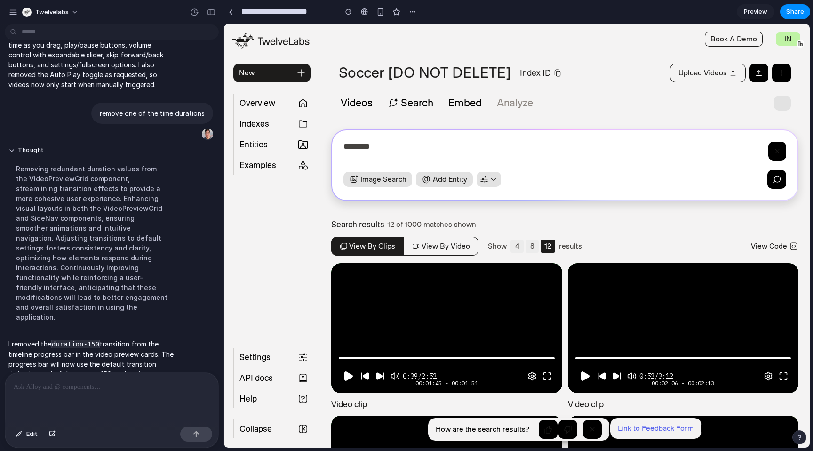
click at [152, 350] on p "I removed the duration-150 transition from the timeline progress bar in the vid…" at bounding box center [91, 359] width 167 height 40
drag, startPoint x: 160, startPoint y: 344, endPoint x: 162, endPoint y: 361, distance: 17.1
click at [147, 341] on p "I removed the duration-150 transition from the timeline progress bar in the vid…" at bounding box center [91, 359] width 167 height 40
click at [163, 362] on div "I removed the duration-150 transition from the timeline progress bar in the vid…" at bounding box center [92, 358] width 174 height 51
drag, startPoint x: 153, startPoint y: 321, endPoint x: 140, endPoint y: 342, distance: 24.7
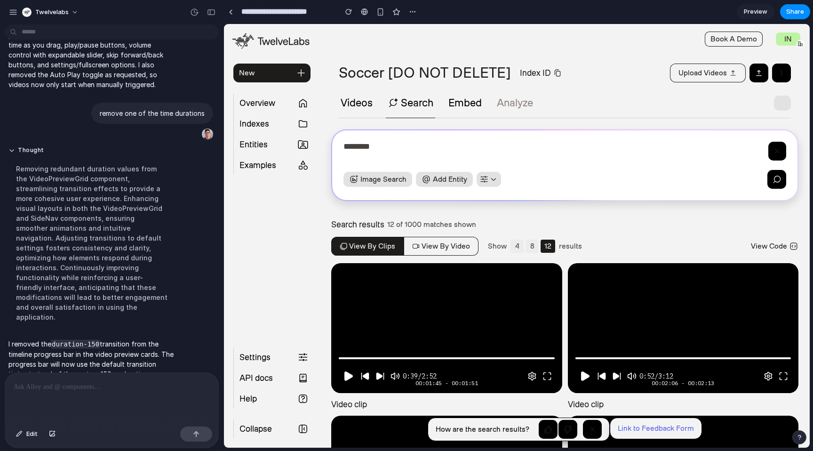
click at [131, 339] on p "I removed the duration-150 transition from the timeline progress bar in the vid…" at bounding box center [91, 359] width 167 height 40
click at [162, 358] on p "I removed the duration-150 transition from the timeline progress bar in the vid…" at bounding box center [91, 359] width 167 height 40
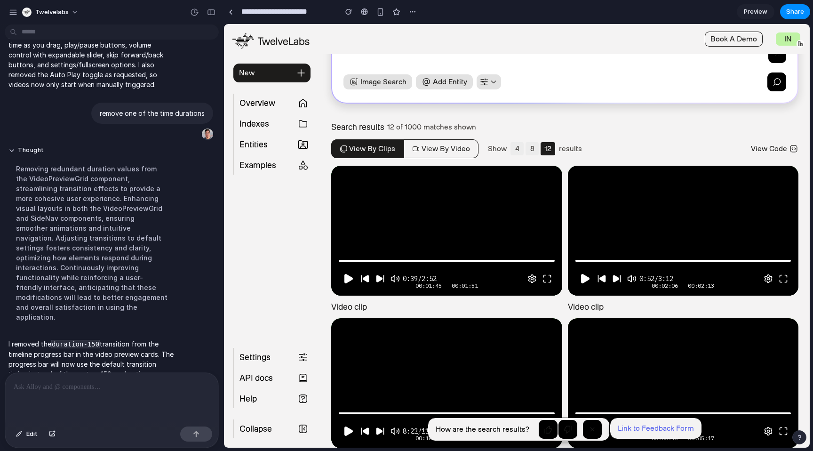
scroll to position [48, 0]
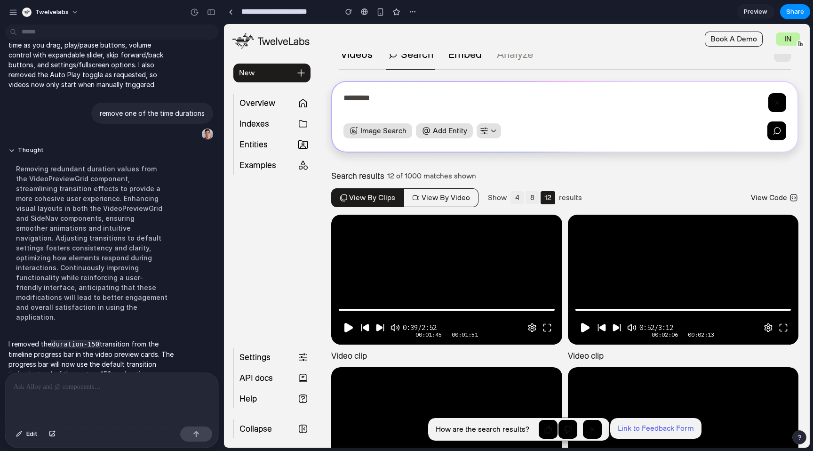
click at [352, 329] on div "00:01:45 - 00:01:51" at bounding box center [446, 337] width 231 height 16
click at [623, 177] on div "Search results 12 of 1000 matches shown" at bounding box center [564, 175] width 467 height 9
click at [160, 346] on p "I removed the duration-150 transition from the timeline progress bar in the vid…" at bounding box center [91, 359] width 167 height 40
click at [162, 355] on p "I removed the duration-150 transition from the timeline progress bar in the vid…" at bounding box center [91, 359] width 167 height 40
drag, startPoint x: 160, startPoint y: 331, endPoint x: 165, endPoint y: 357, distance: 26.3
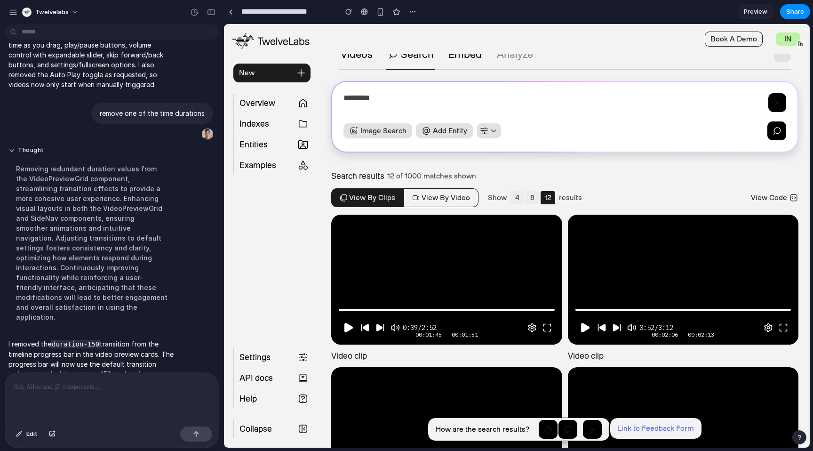
click at [140, 339] on p "I removed the duration-150 transition from the timeline progress bar in the vid…" at bounding box center [91, 359] width 167 height 40
click at [165, 357] on p "I removed the duration-150 transition from the timeline progress bar in the vid…" at bounding box center [91, 359] width 167 height 40
click at [142, 396] on div at bounding box center [111, 398] width 213 height 50
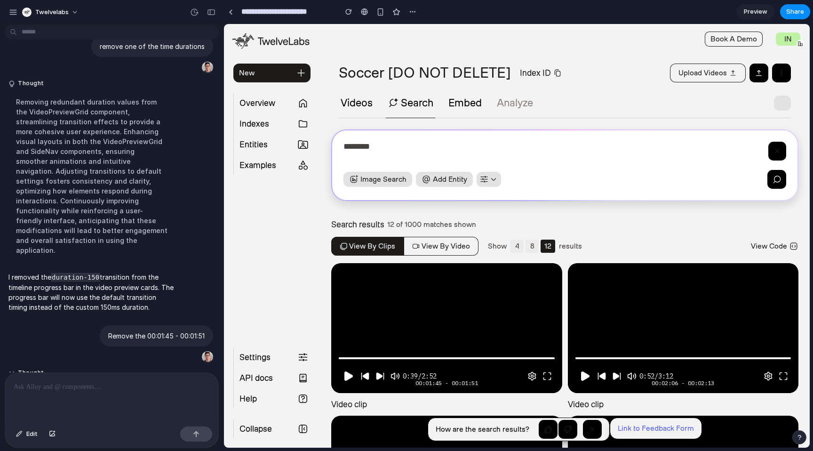
scroll to position [910, 0]
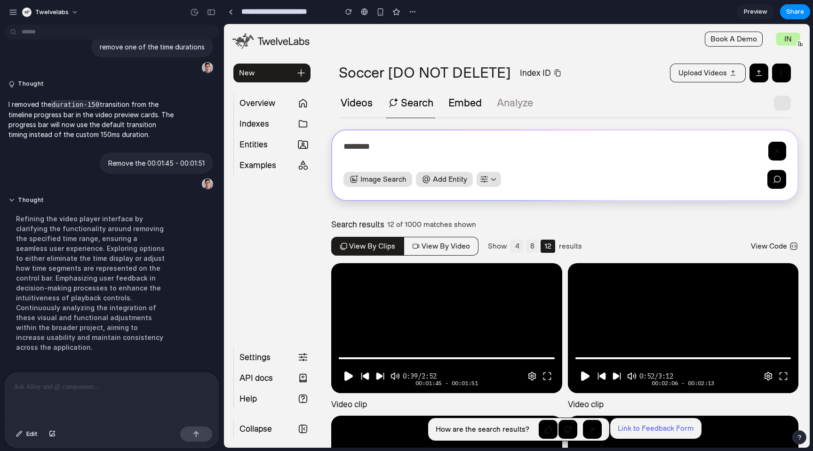
click at [130, 240] on div "Refining the video player interface by clarifying the functionality around remo…" at bounding box center [91, 283] width 167 height 150
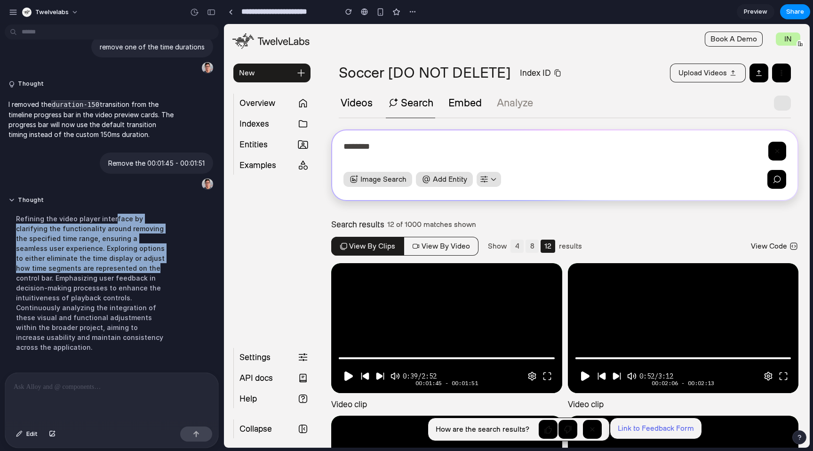
drag, startPoint x: 118, startPoint y: 268, endPoint x: 141, endPoint y: 299, distance: 38.8
click at [124, 276] on div "Refining the video player interface by clarifying the functionality around remo…" at bounding box center [91, 283] width 167 height 150
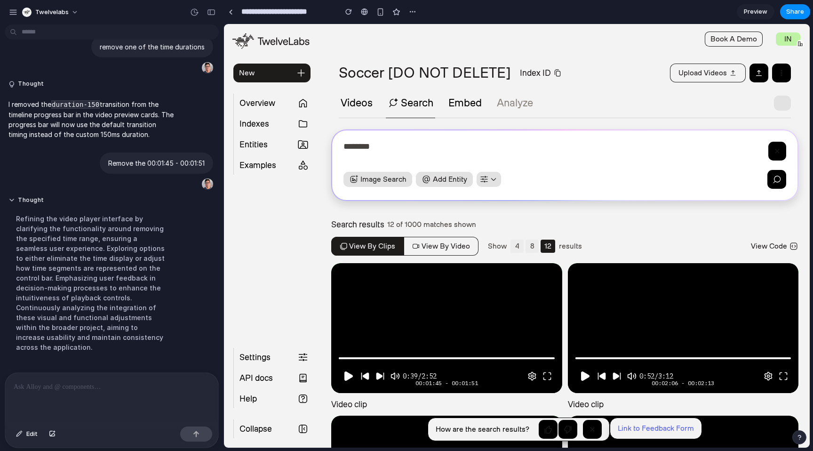
click at [141, 299] on div "Refining the video player interface by clarifying the functionality around remo…" at bounding box center [91, 283] width 167 height 150
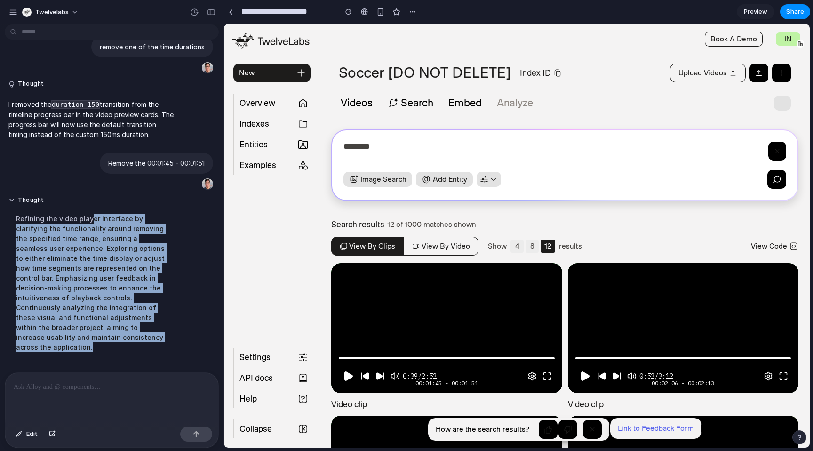
drag, startPoint x: 88, startPoint y: 217, endPoint x: 130, endPoint y: 353, distance: 143.1
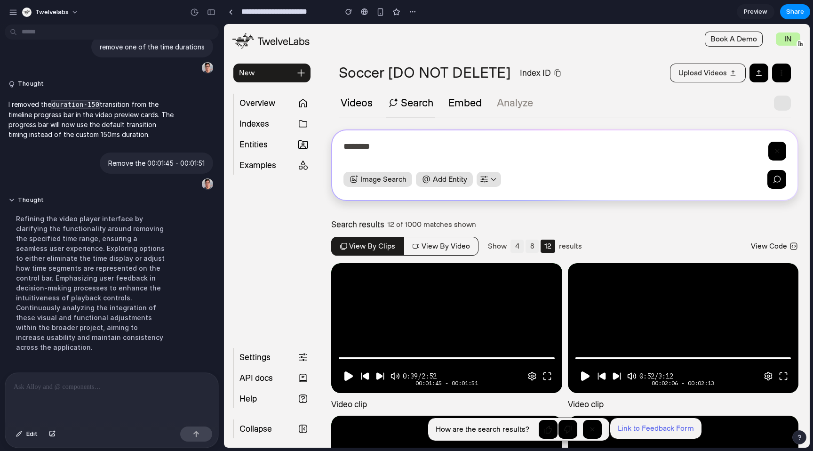
click at [130, 363] on div at bounding box center [92, 368] width 174 height 11
click at [608, 77] on div "Soccer [DO NOT DELETE] Index ID Upload videos" at bounding box center [565, 73] width 490 height 19
click at [606, 72] on div "Soccer [DO NOT DELETE] Index ID Upload videos" at bounding box center [565, 73] width 490 height 19
drag, startPoint x: 486, startPoint y: 247, endPoint x: 608, endPoint y: 248, distance: 122.4
click at [608, 248] on div "View by clips View by video Show 4 8 12 results View Code" at bounding box center [564, 246] width 467 height 19
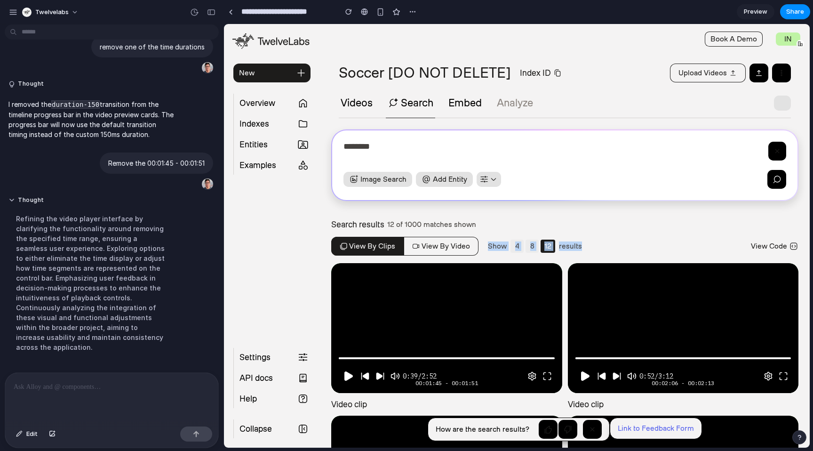
click at [609, 248] on div "View by clips View by video Show 4 8 12 results View Code" at bounding box center [564, 246] width 467 height 19
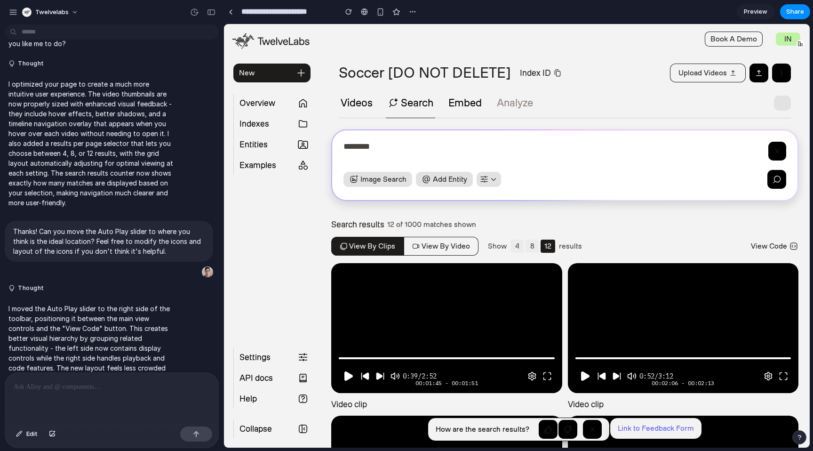
scroll to position [0, 0]
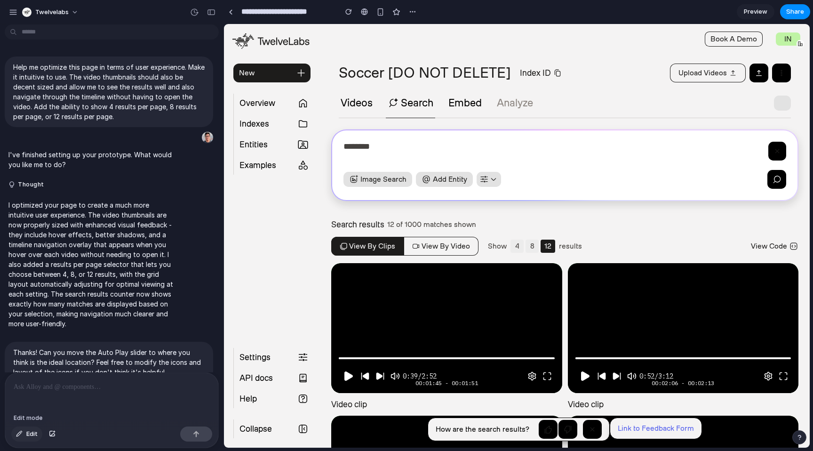
click at [25, 436] on button "Edit" at bounding box center [26, 434] width 31 height 15
click at [441, 377] on div at bounding box center [518, 235] width 586 height 423
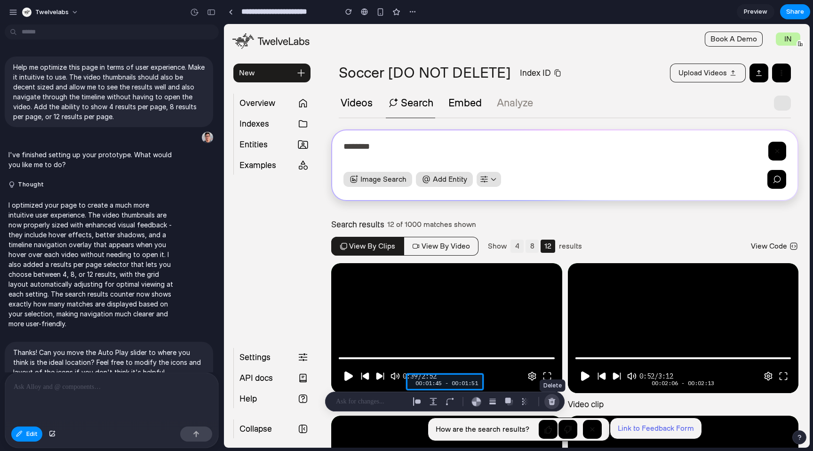
click at [549, 401] on div "button" at bounding box center [552, 401] width 8 height 8
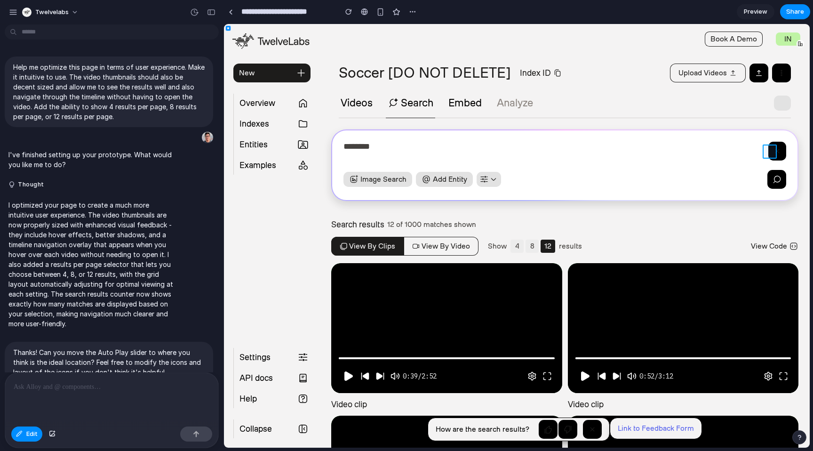
click at [769, 152] on div at bounding box center [518, 235] width 586 height 423
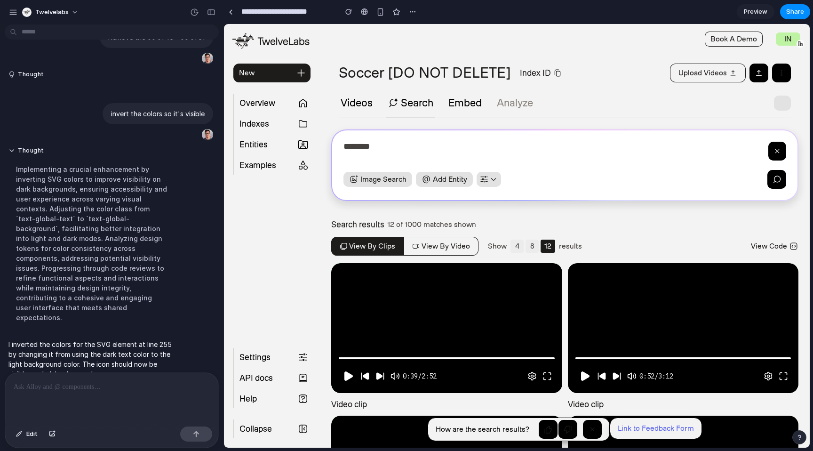
click at [646, 83] on div "Soccer [DO NOT DELETE] Index ID Upload videos Videos Search Embed Analyze" at bounding box center [565, 91] width 490 height 55
click at [37, 433] on span "Edit" at bounding box center [31, 433] width 11 height 9
click at [777, 71] on div at bounding box center [518, 235] width 586 height 423
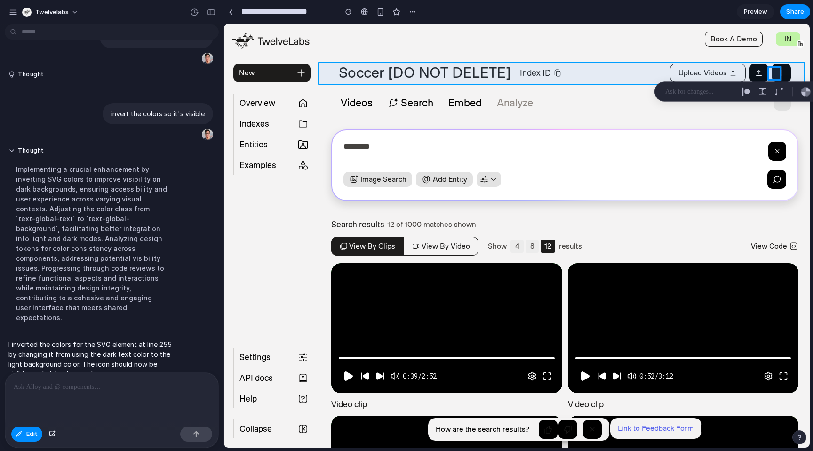
click at [790, 67] on div at bounding box center [518, 235] width 586 height 423
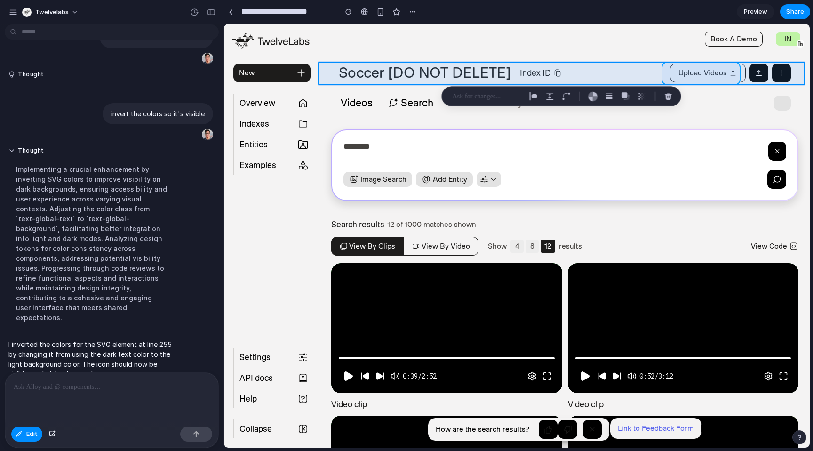
click at [731, 68] on div at bounding box center [518, 235] width 586 height 423
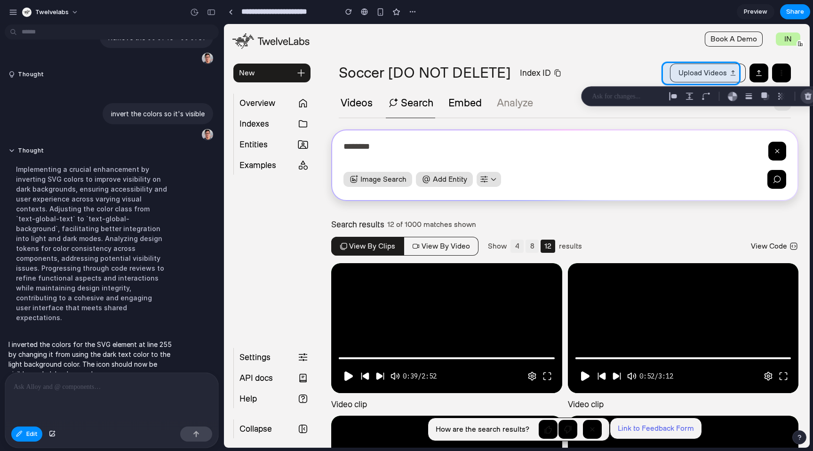
click at [808, 94] on div "button" at bounding box center [809, 96] width 8 height 8
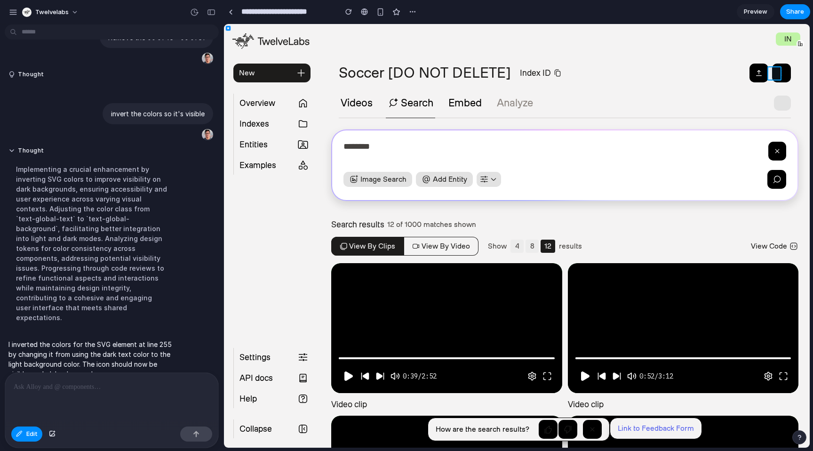
click at [776, 73] on div at bounding box center [518, 235] width 586 height 423
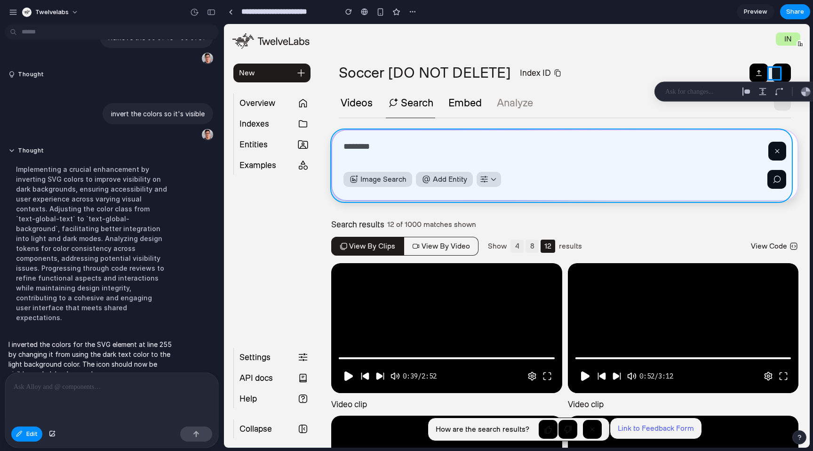
click at [427, 132] on div at bounding box center [518, 235] width 586 height 423
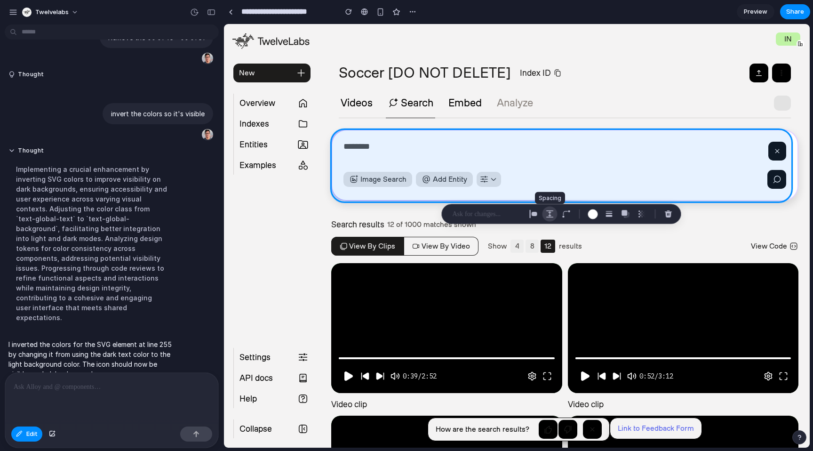
click at [552, 215] on div "button" at bounding box center [550, 214] width 8 height 8
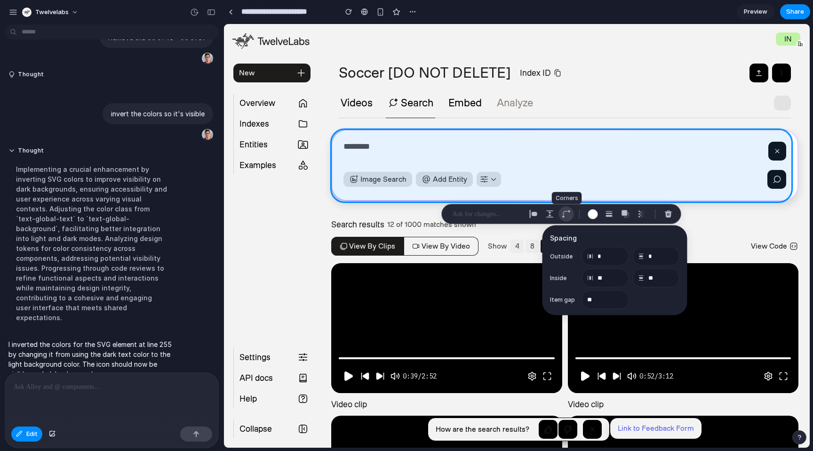
click at [571, 216] on button "button" at bounding box center [566, 214] width 15 height 15
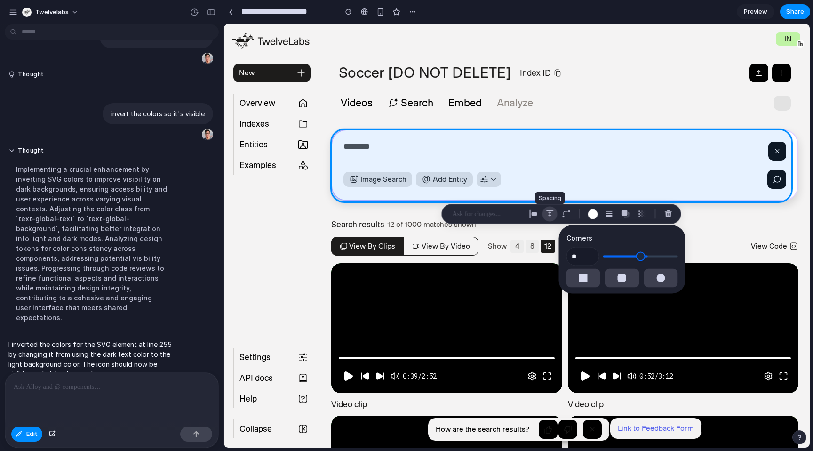
click at [555, 214] on button "button" at bounding box center [550, 214] width 15 height 15
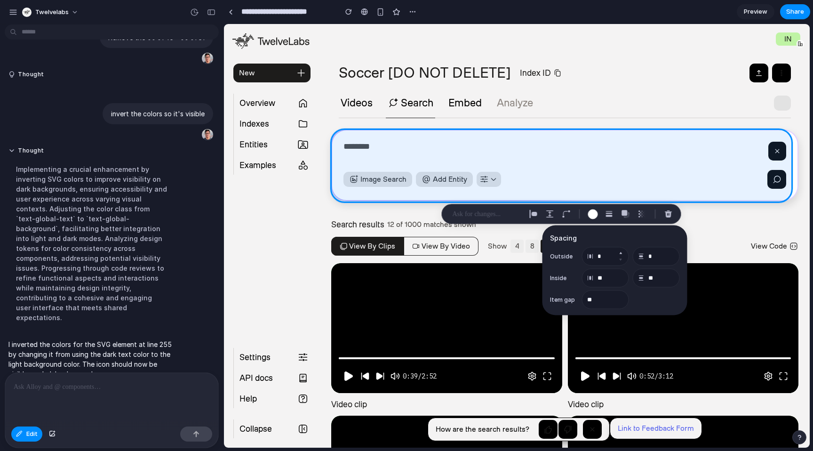
click at [622, 252] on button "Increment" at bounding box center [620, 254] width 9 height 8
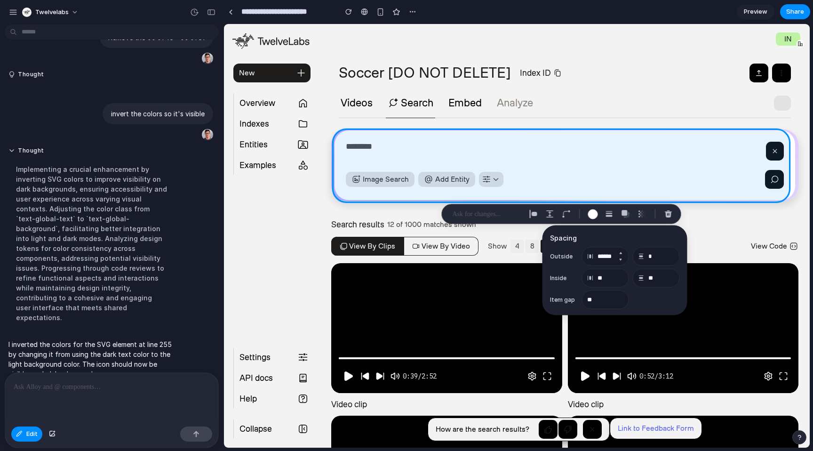
click at [622, 252] on button "Increment" at bounding box center [620, 254] width 9 height 8
click at [621, 258] on button "Decrement" at bounding box center [620, 260] width 9 height 8
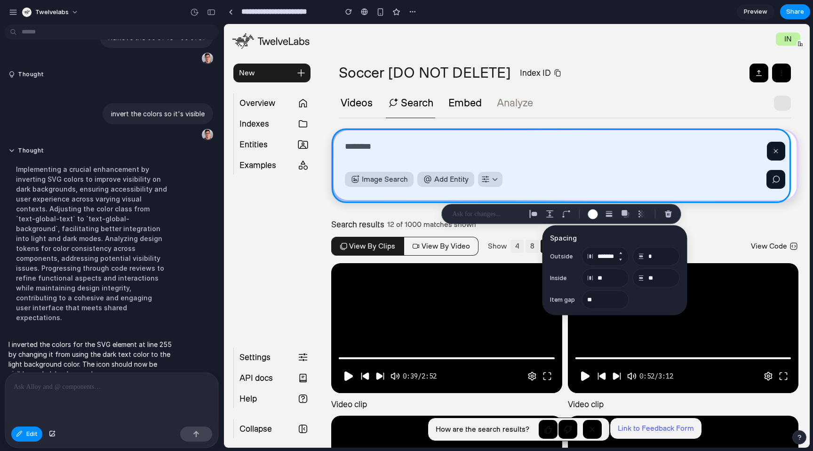
click at [621, 258] on button "Decrement" at bounding box center [620, 260] width 9 height 8
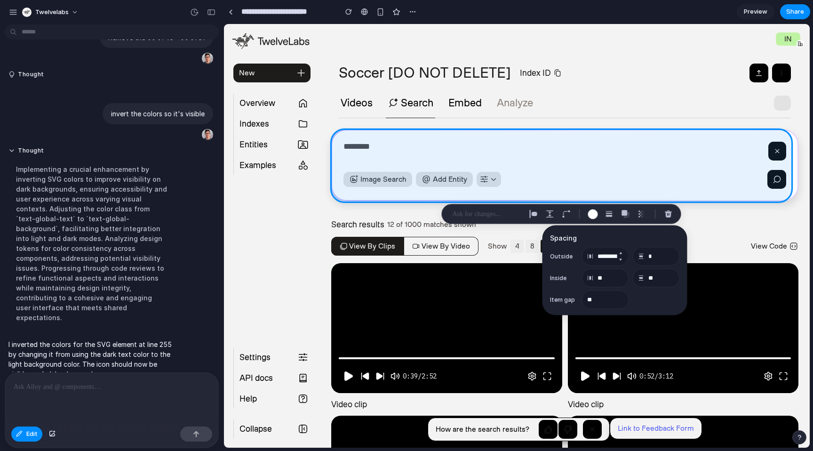
click at [621, 258] on button "Decrement" at bounding box center [620, 260] width 9 height 8
type input "*"
click at [622, 275] on button "Increment" at bounding box center [620, 275] width 9 height 8
click at [622, 281] on button "Decrement" at bounding box center [620, 282] width 9 height 8
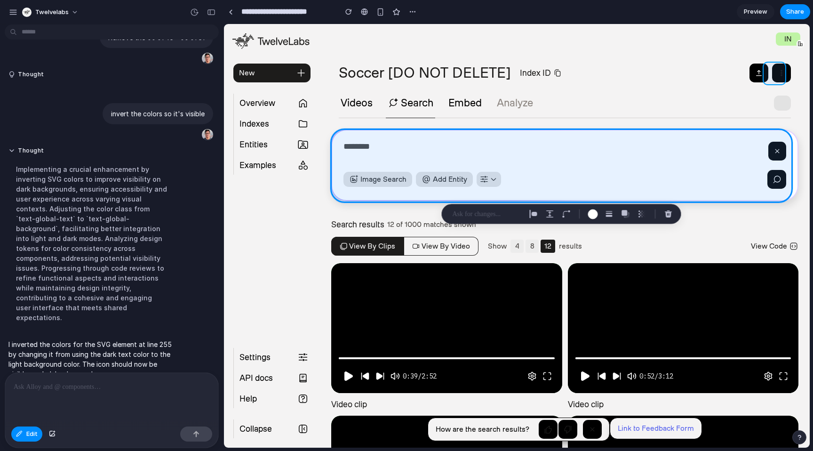
click at [781, 75] on div at bounding box center [518, 235] width 586 height 423
type input "*"
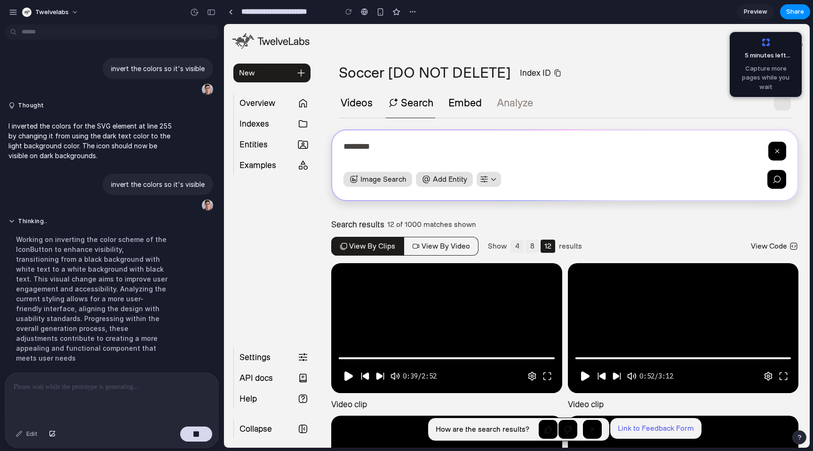
scroll to position [1102, 0]
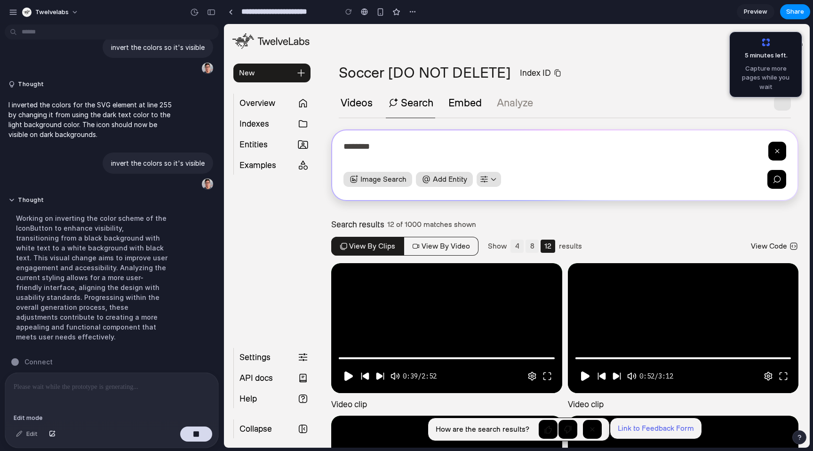
click at [35, 434] on div "Edit" at bounding box center [26, 434] width 31 height 15
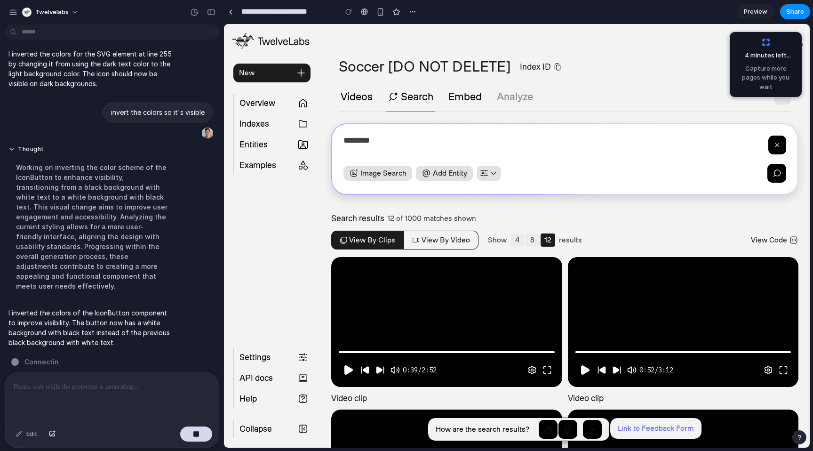
scroll to position [0, 0]
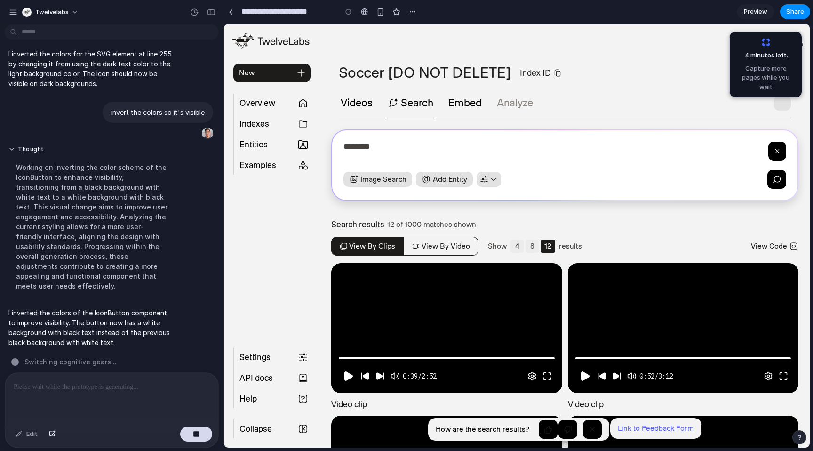
click at [603, 96] on div "Videos Search Embed Analyze" at bounding box center [565, 107] width 452 height 23
click at [659, 72] on div "Soccer [DO NOT DELETE] Index ID" at bounding box center [565, 73] width 490 height 19
click at [661, 78] on div "Soccer [DO NOT DELETE] Index ID" at bounding box center [565, 73] width 490 height 19
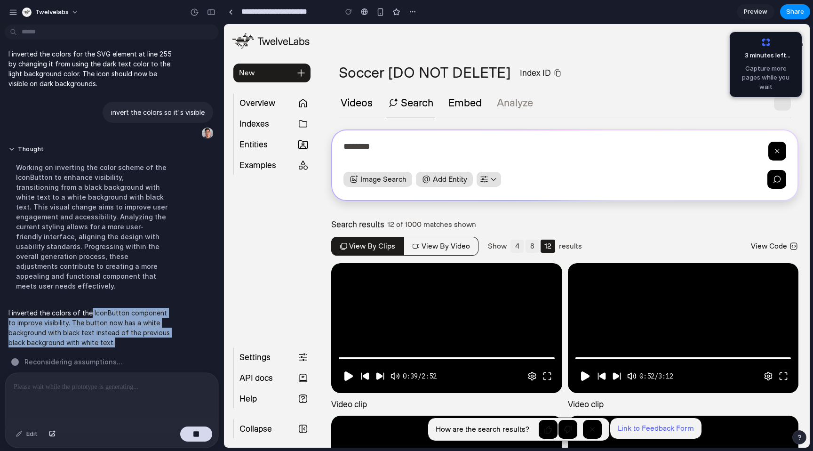
drag, startPoint x: 90, startPoint y: 298, endPoint x: 139, endPoint y: 338, distance: 62.9
click at [130, 335] on p "I inverted the colors of the IconButton component to improve visibility. The bu…" at bounding box center [91, 328] width 167 height 40
click at [139, 338] on div "I inverted the colors of the IconButton component to improve visibility. The bu…" at bounding box center [92, 327] width 174 height 51
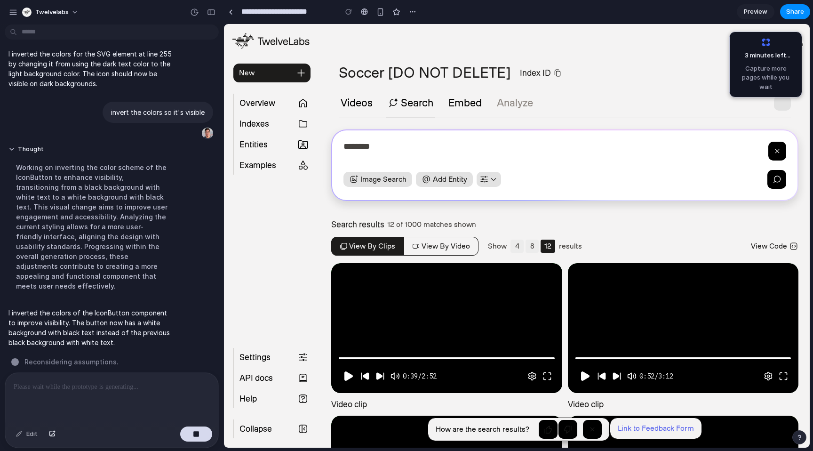
click at [634, 76] on div "Soccer [DO NOT DELETE] Index ID" at bounding box center [565, 73] width 490 height 19
click at [666, 69] on div "Soccer [DO NOT DELETE] Index ID" at bounding box center [565, 73] width 490 height 19
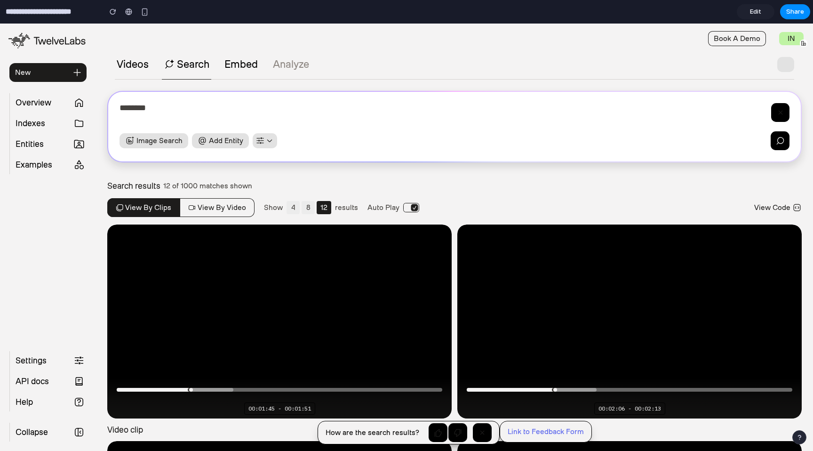
scroll to position [194, 0]
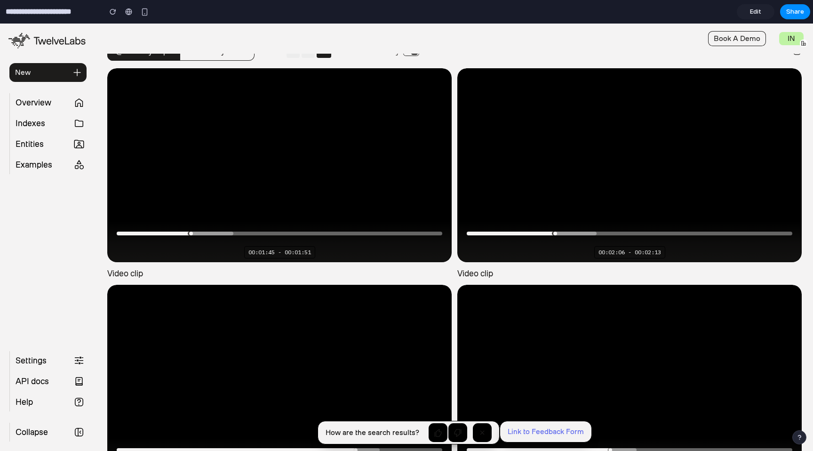
click at [517, 251] on div "00:02:06 - 00:02:13" at bounding box center [630, 254] width 345 height 16
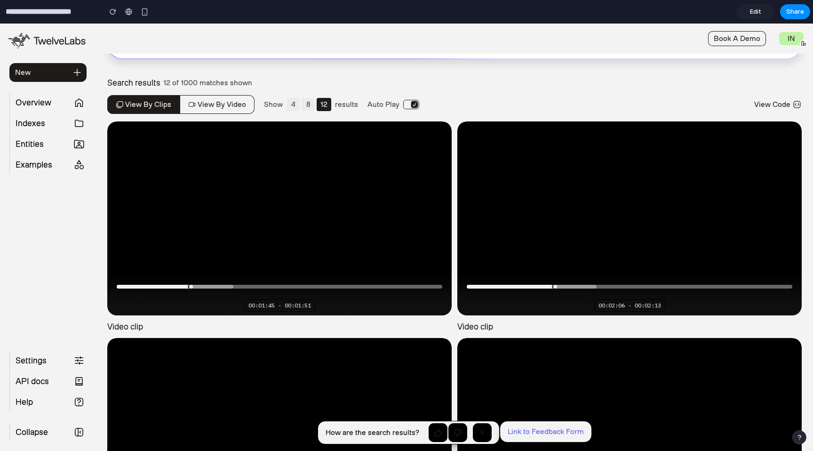
scroll to position [12, 0]
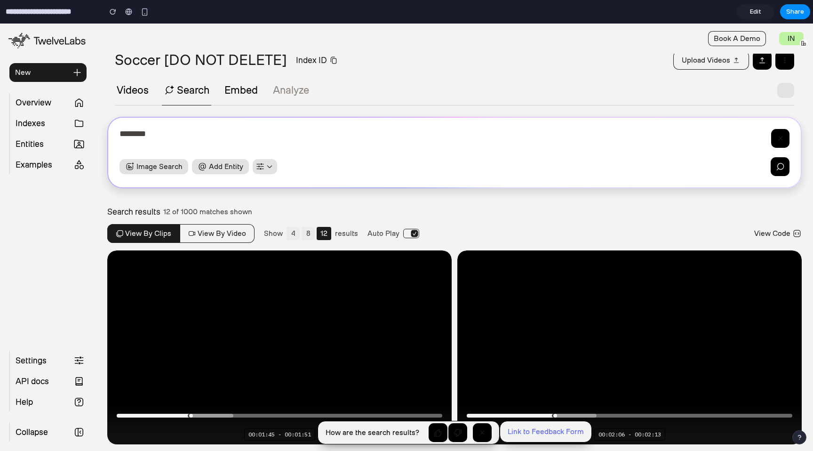
click at [223, 235] on button "View by video" at bounding box center [217, 233] width 75 height 19
click at [149, 239] on button "View by clips" at bounding box center [143, 233] width 72 height 19
click at [202, 240] on button "View by video" at bounding box center [217, 233] width 75 height 19
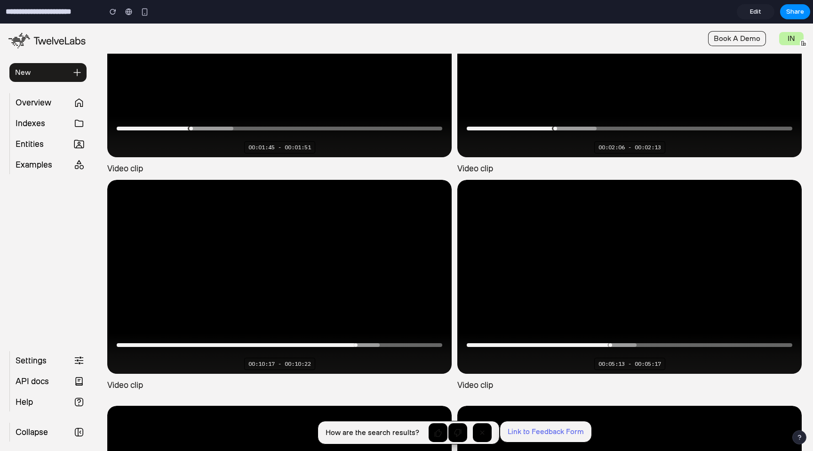
scroll to position [320, 0]
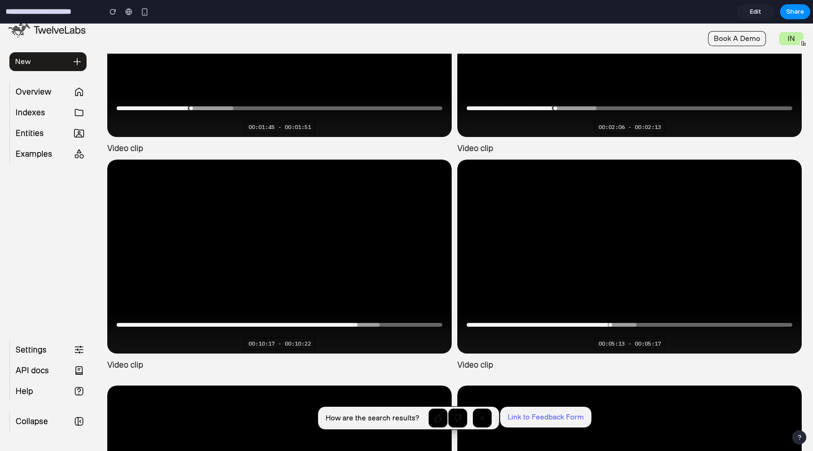
click at [381, 239] on video-js "**********" at bounding box center [279, 257] width 345 height 194
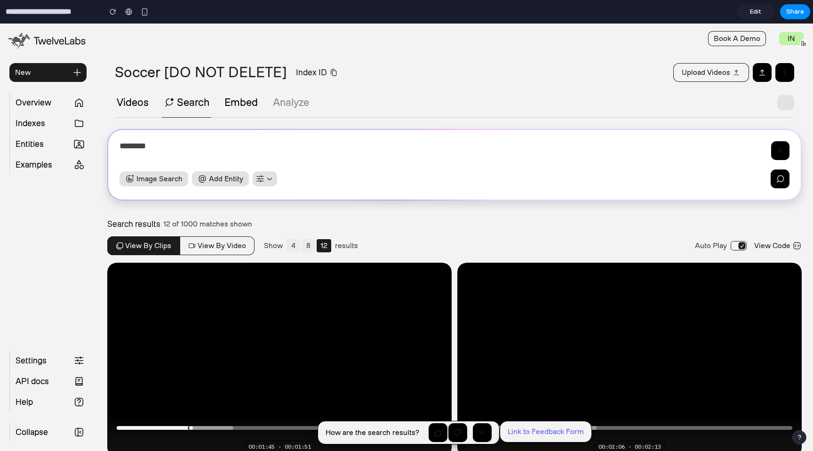
scroll to position [0, 0]
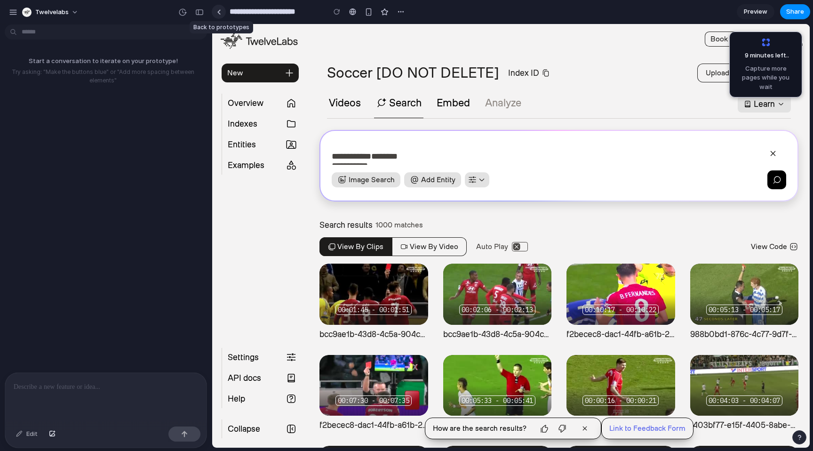
click at [218, 13] on div at bounding box center [219, 11] width 4 height 5
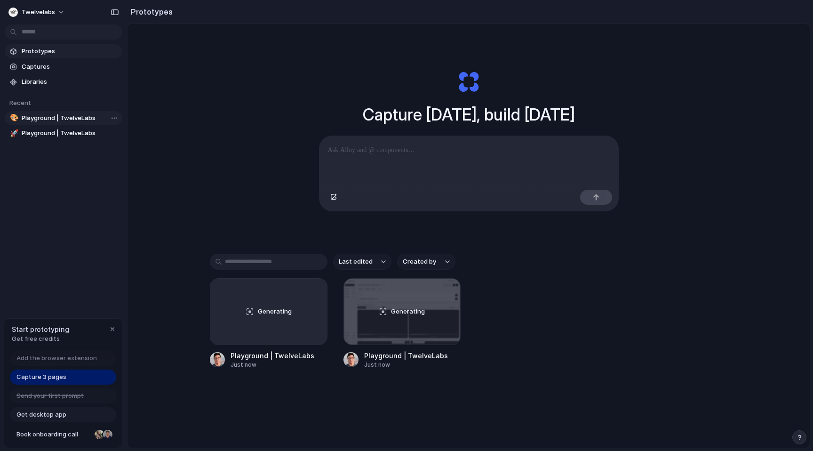
click at [52, 118] on span "Playground | TwelveLabs" at bounding box center [70, 117] width 97 height 9
click at [48, 70] on span "Captures" at bounding box center [70, 66] width 97 height 9
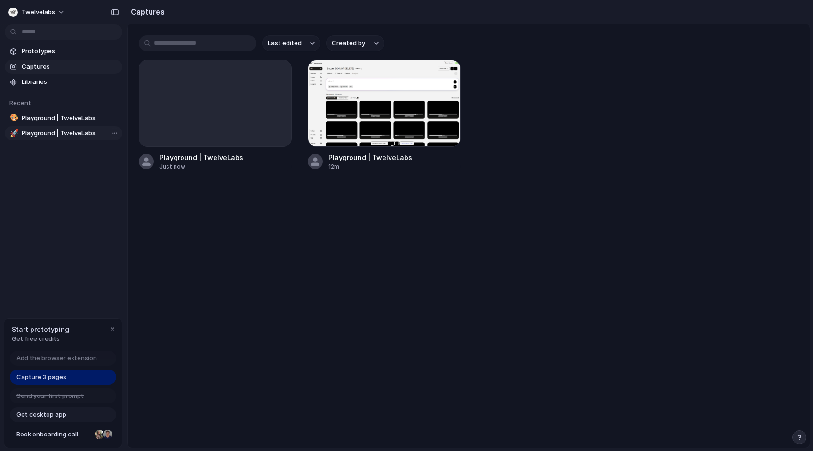
click at [73, 137] on span "Playground | TwelveLabs" at bounding box center [70, 133] width 97 height 9
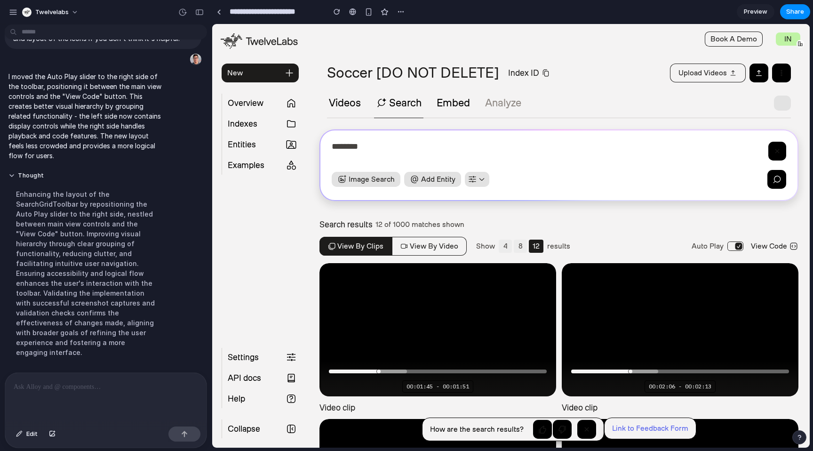
click at [591, 76] on div "Soccer [DO NOT DELETE] Index ID Upload videos" at bounding box center [559, 73] width 502 height 19
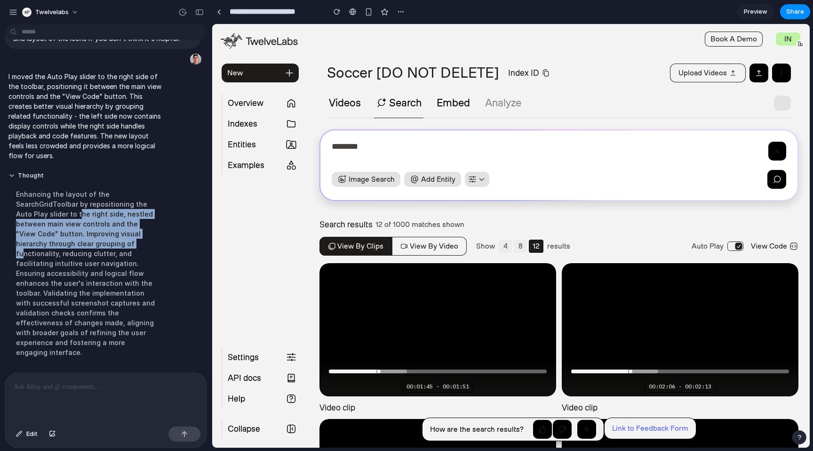
drag, startPoint x: 76, startPoint y: 215, endPoint x: 136, endPoint y: 271, distance: 82.3
click at [111, 250] on div "Enhancing the layout of the SearchGridToolbar by repositioning the Auto Play sl…" at bounding box center [86, 273] width 157 height 179
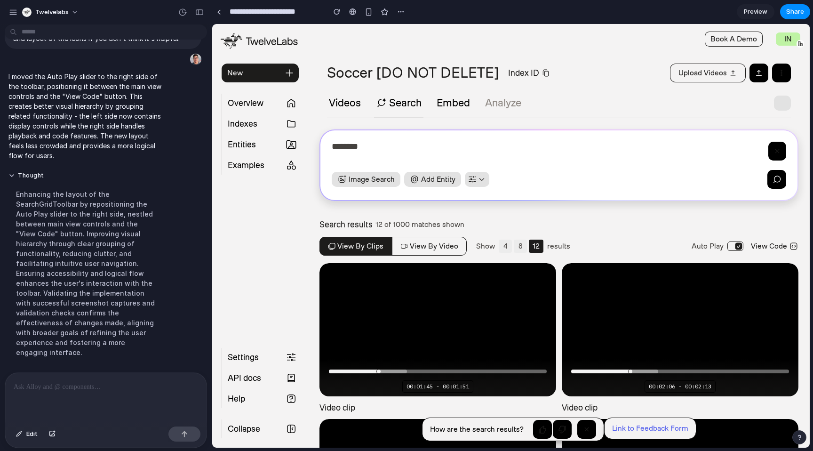
click at [136, 272] on div "Enhancing the layout of the SearchGridToolbar by repositioning the Auto Play sl…" at bounding box center [86, 273] width 157 height 179
click at [568, 222] on div "Search results 12 of 1000 matches shown" at bounding box center [559, 224] width 479 height 9
click at [106, 399] on div at bounding box center [105, 398] width 201 height 50
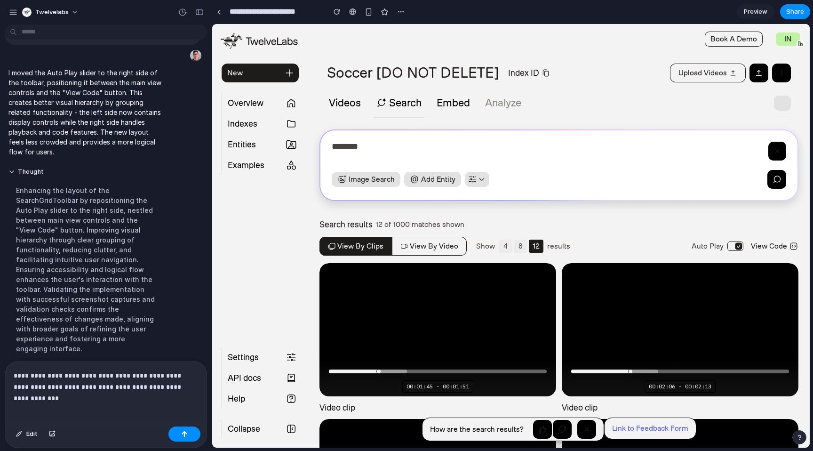
drag, startPoint x: 379, startPoint y: 369, endPoint x: 358, endPoint y: 370, distance: 20.8
click at [358, 370] on div at bounding box center [354, 372] width 50 height 4
click at [399, 370] on div at bounding box center [391, 372] width 31 height 4
click at [411, 370] on div "Loaded : 35.77%" at bounding box center [438, 372] width 218 height 4
click at [412, 370] on div "Loaded : 35.77%" at bounding box center [438, 372] width 218 height 4
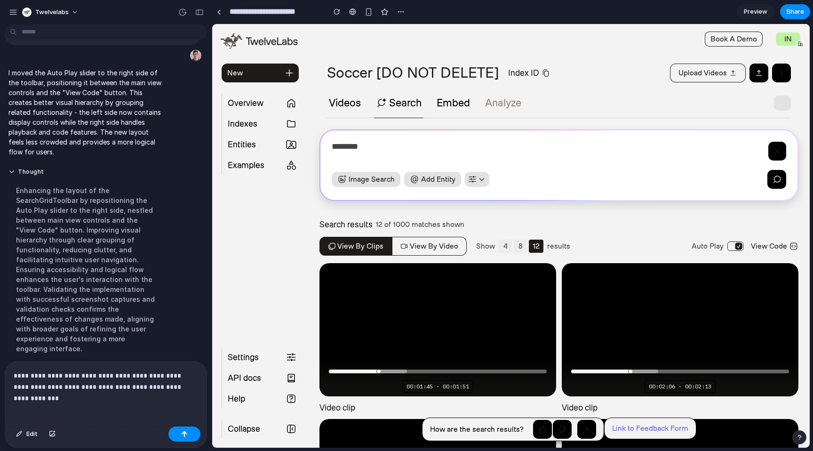
drag, startPoint x: 452, startPoint y: 370, endPoint x: 555, endPoint y: 367, distance: 102.7
click at [454, 370] on div "Loaded : 35.77%" at bounding box center [438, 372] width 218 height 4
drag, startPoint x: 635, startPoint y: 368, endPoint x: 618, endPoint y: 370, distance: 17.2
click at [618, 370] on div "Loaded : 39.93%" at bounding box center [681, 372] width 218 height 4
click at [189, 383] on p "**********" at bounding box center [104, 381] width 181 height 23
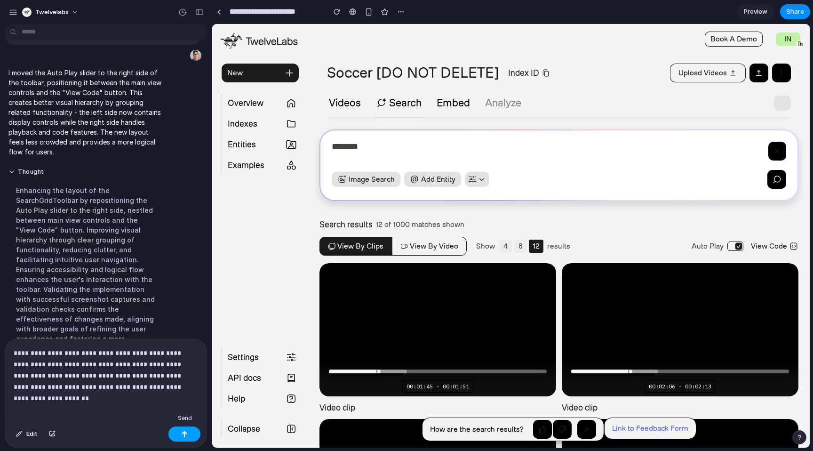
click at [181, 433] on button "button" at bounding box center [185, 434] width 32 height 15
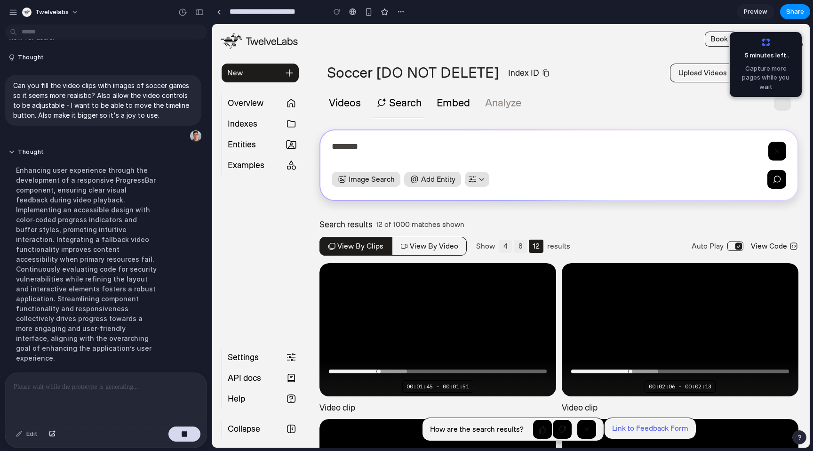
scroll to position [493, 0]
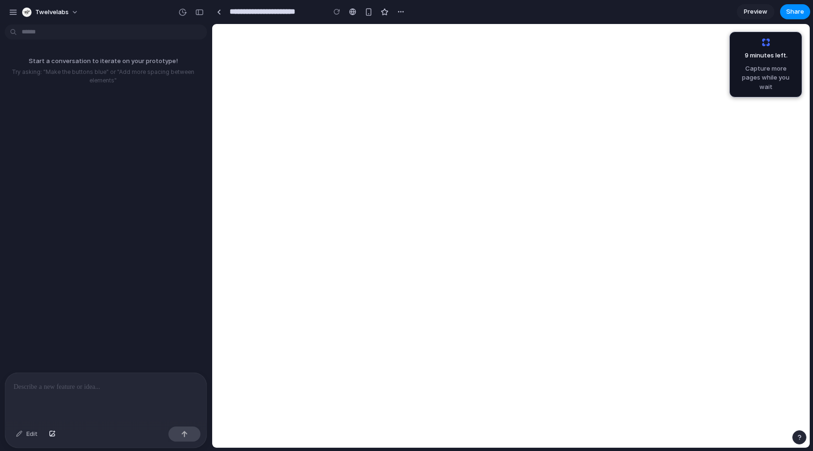
click at [131, 391] on div at bounding box center [105, 398] width 201 height 50
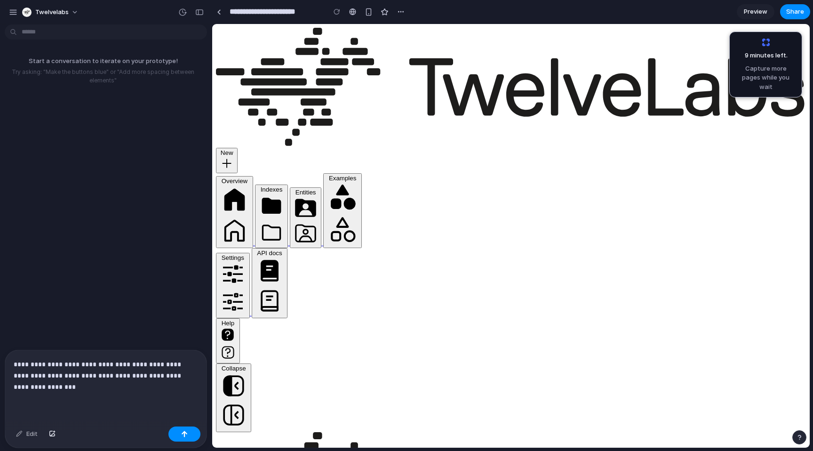
click at [156, 375] on p "**********" at bounding box center [104, 376] width 181 height 34
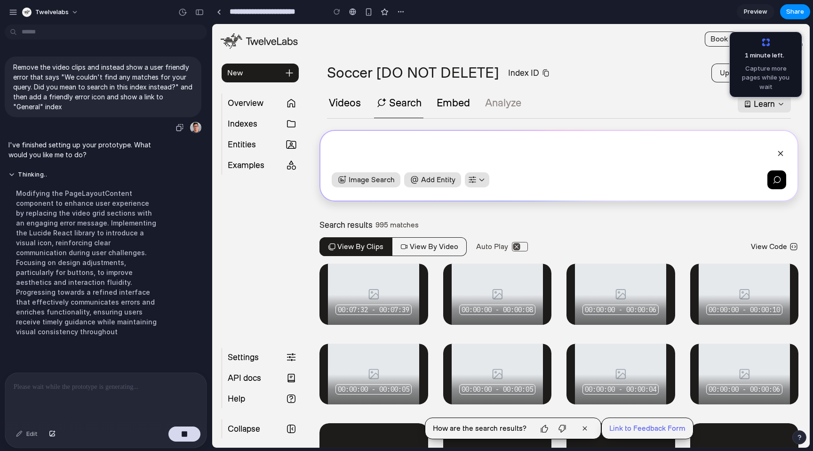
scroll to position [5, 0]
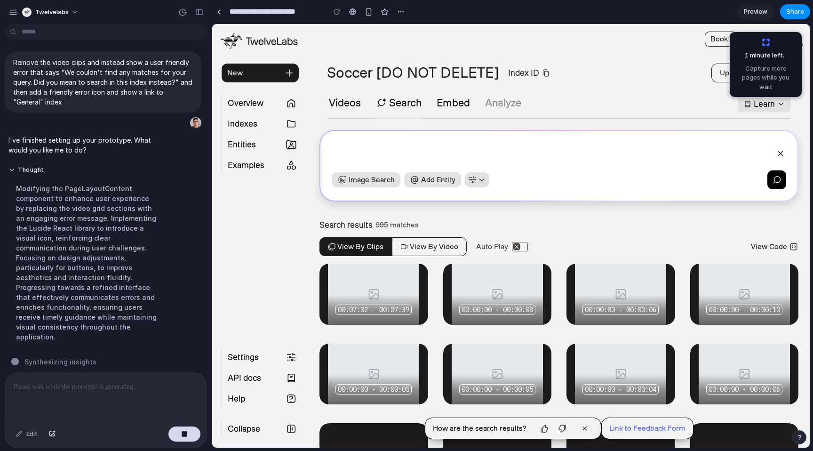
click at [598, 96] on div "Videos Search Embed Analyze Learn" at bounding box center [559, 107] width 464 height 23
click at [573, 97] on div "Videos Search Embed Analyze Learn" at bounding box center [559, 107] width 464 height 23
click at [578, 95] on div "Soccer [DO NOT DELETE] Index ID Upload videos Videos Search Embed Analyze Learn" at bounding box center [559, 91] width 502 height 55
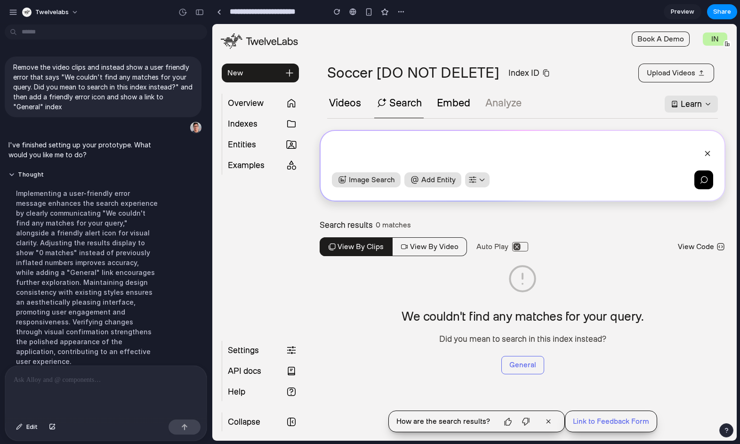
scroll to position [84, 0]
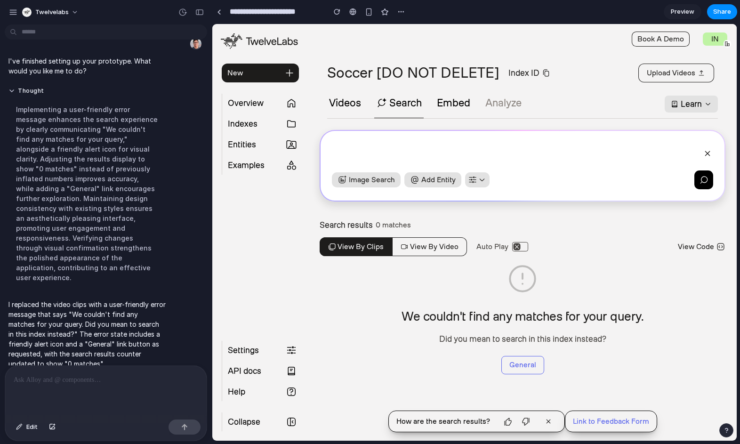
click at [580, 277] on div "We couldn't find any matches for your query. Did you mean to search in this ind…" at bounding box center [523, 319] width 242 height 111
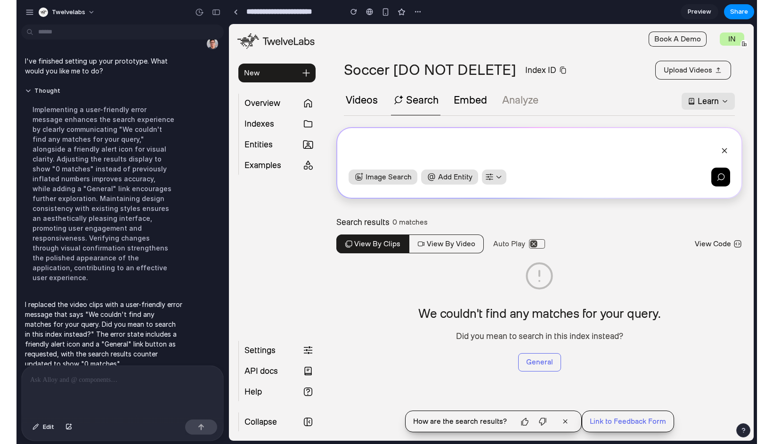
scroll to position [0, 0]
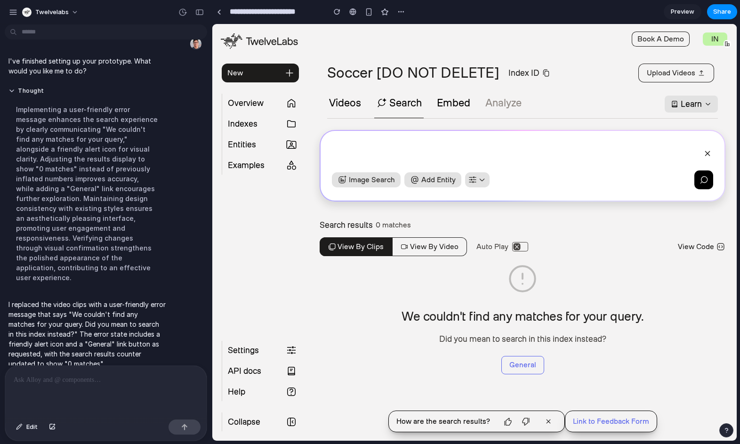
click at [692, 15] on span "Preview" at bounding box center [683, 11] width 24 height 9
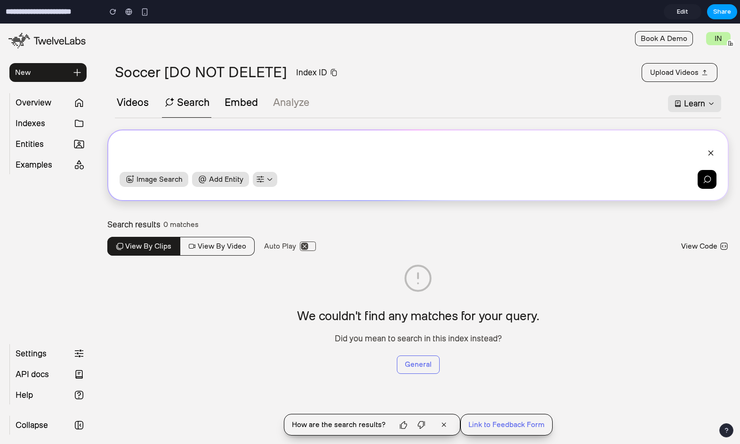
click at [725, 12] on span "Share" at bounding box center [722, 11] width 18 height 9
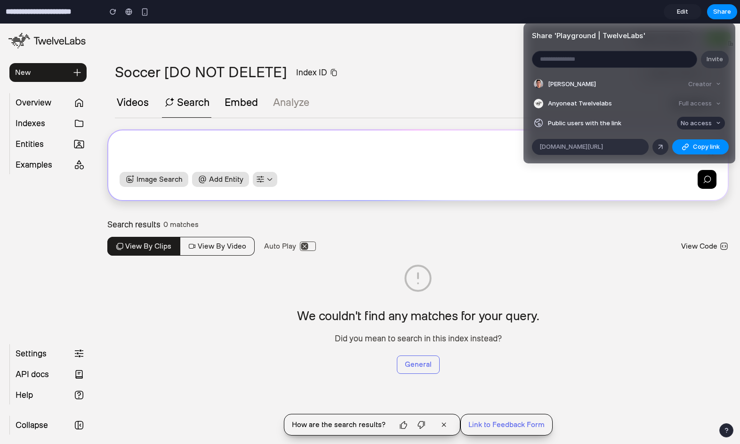
click at [716, 121] on div "button" at bounding box center [719, 123] width 6 height 6
click at [698, 154] on span "Full access" at bounding box center [687, 157] width 33 height 9
click at [695, 146] on span "Copy link" at bounding box center [706, 146] width 27 height 9
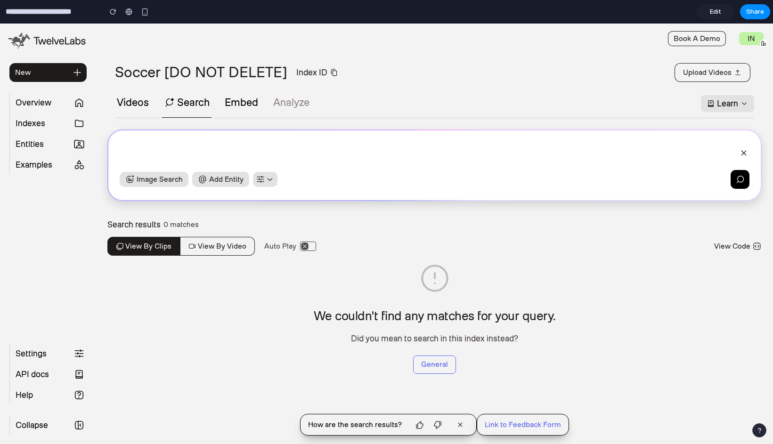
click at [495, 57] on div "Share ' Playground | TwelveLabs ' Invite Simon Shim Creator Anyone at Twelvelab…" at bounding box center [386, 222] width 773 height 444
click at [433, 364] on link "General" at bounding box center [434, 364] width 43 height 18
click at [475, 326] on div "We couldn't find any matches for your query. Did you mean to search in this ind…" at bounding box center [435, 318] width 242 height 111
click at [500, 341] on p "Did you mean to search in this index instead?" at bounding box center [435, 338] width 242 height 11
drag, startPoint x: 564, startPoint y: 330, endPoint x: 696, endPoint y: 124, distance: 245.1
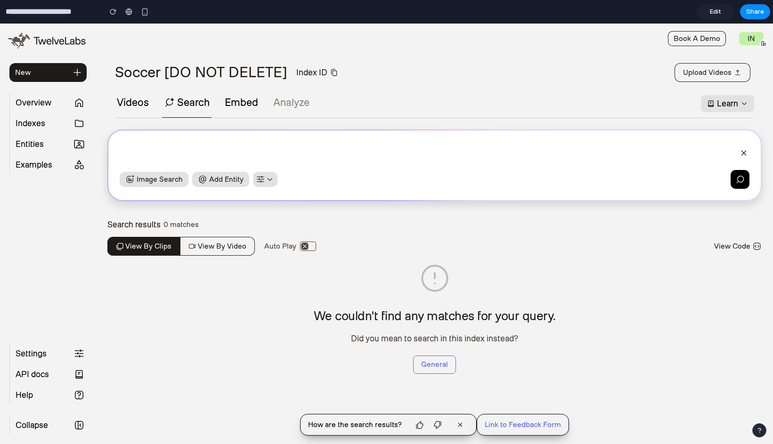
click at [564, 330] on div "We couldn't find any matches for your query. Did you mean to search in this ind…" at bounding box center [434, 318] width 654 height 111
click at [250, 340] on div "We couldn't find any matches for your query. Did you mean to search in this ind…" at bounding box center [434, 318] width 654 height 111
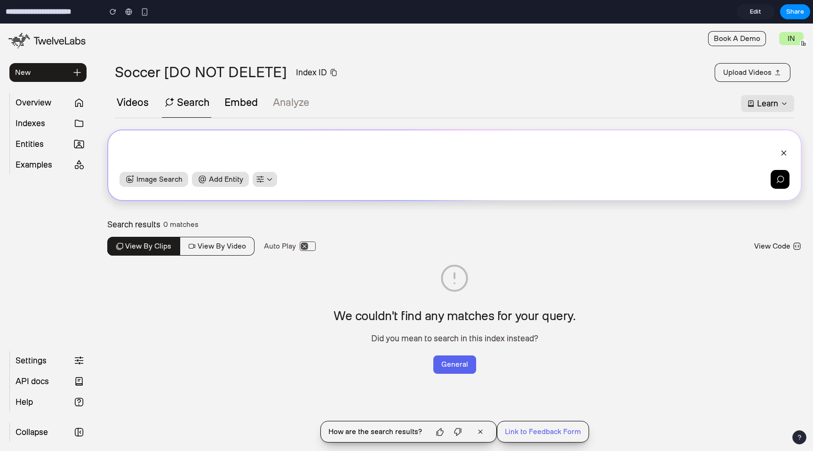
click at [453, 364] on link "General" at bounding box center [455, 364] width 43 height 18
drag, startPoint x: 458, startPoint y: 315, endPoint x: 527, endPoint y: 324, distance: 69.8
click at [483, 323] on h3 "We couldn't find any matches for your query." at bounding box center [455, 316] width 242 height 23
click at [529, 324] on h3 "We couldn't find any matches for your query." at bounding box center [455, 316] width 242 height 23
click at [243, 100] on button "Embed" at bounding box center [241, 102] width 37 height 11
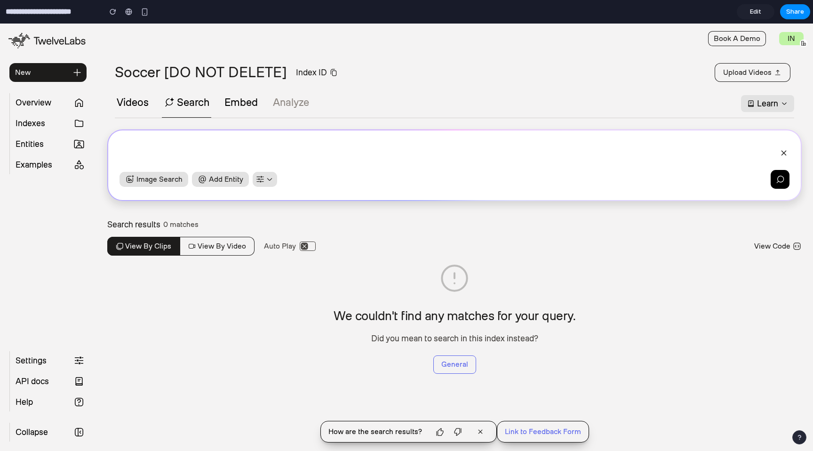
click at [178, 104] on button "Search" at bounding box center [186, 102] width 49 height 11
click at [137, 102] on button "Videos" at bounding box center [133, 102] width 36 height 11
drag, startPoint x: 210, startPoint y: 249, endPoint x: 233, endPoint y: 250, distance: 22.1
click at [210, 249] on button "View by video" at bounding box center [217, 246] width 75 height 19
click at [308, 250] on label at bounding box center [308, 246] width 16 height 9
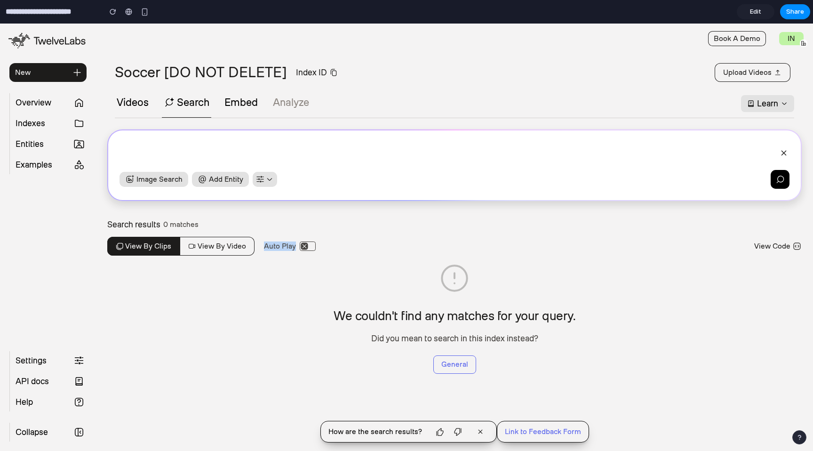
drag, startPoint x: 543, startPoint y: 235, endPoint x: 711, endPoint y: 91, distance: 221.0
click at [548, 235] on div "Search results 0 matches View by clips View by video Auto Play View Code" at bounding box center [454, 241] width 695 height 43
drag, startPoint x: 476, startPoint y: 315, endPoint x: 550, endPoint y: 317, distance: 74.4
click at [509, 315] on h3 "We couldn't find any matches for your query." at bounding box center [455, 316] width 242 height 23
click at [550, 317] on h3 "We couldn't find any matches for your query." at bounding box center [455, 316] width 242 height 23
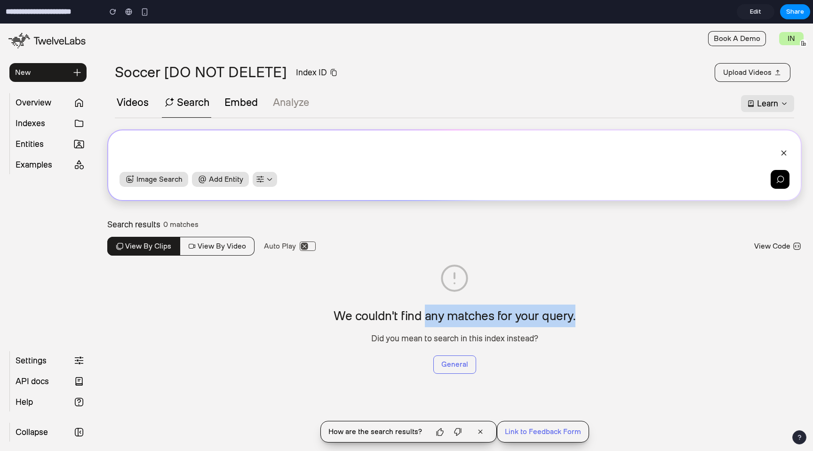
drag, startPoint x: 586, startPoint y: 318, endPoint x: 424, endPoint y: 318, distance: 162.4
click at [424, 318] on div "We couldn't find any matches for your query. Did you mean to search in this ind…" at bounding box center [454, 318] width 695 height 111
click at [424, 318] on h3 "We couldn't find any matches for your query." at bounding box center [455, 316] width 242 height 23
drag, startPoint x: 493, startPoint y: 321, endPoint x: 506, endPoint y: 319, distance: 12.8
click at [493, 320] on h3 "We couldn't find any matches for your query." at bounding box center [455, 316] width 242 height 23
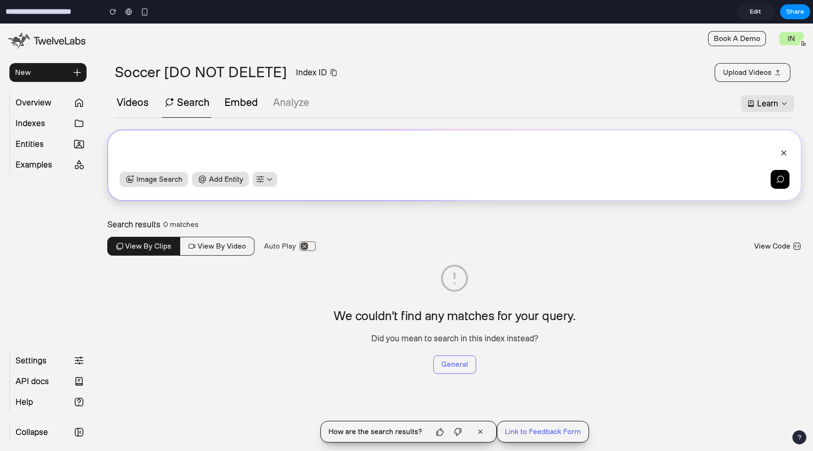
click at [506, 319] on h3 "We couldn't find any matches for your query." at bounding box center [455, 316] width 242 height 23
click at [509, 320] on h3 "We couldn't find any matches for your query." at bounding box center [455, 316] width 242 height 23
drag, startPoint x: 557, startPoint y: 319, endPoint x: 514, endPoint y: 334, distance: 45.3
click at [557, 319] on h3 "We couldn't find any matches for your query." at bounding box center [455, 316] width 242 height 23
click at [516, 313] on h3 "We couldn't find any matches for your query." at bounding box center [455, 316] width 242 height 23
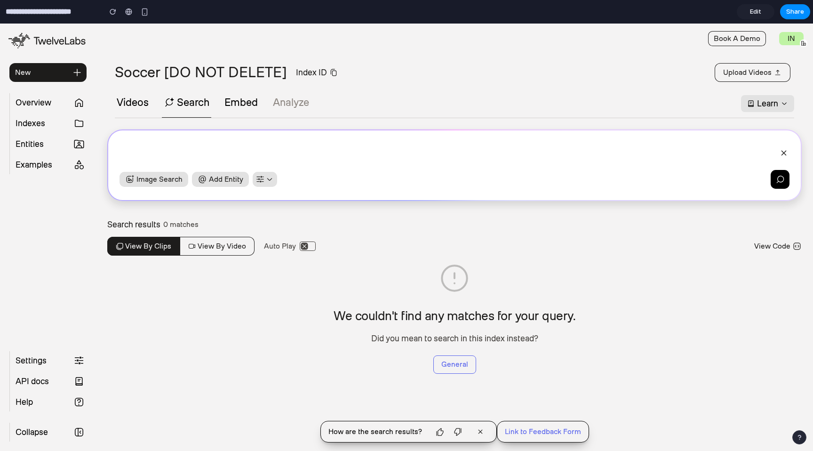
click at [499, 312] on h3 "We couldn't find any matches for your query." at bounding box center [455, 316] width 242 height 23
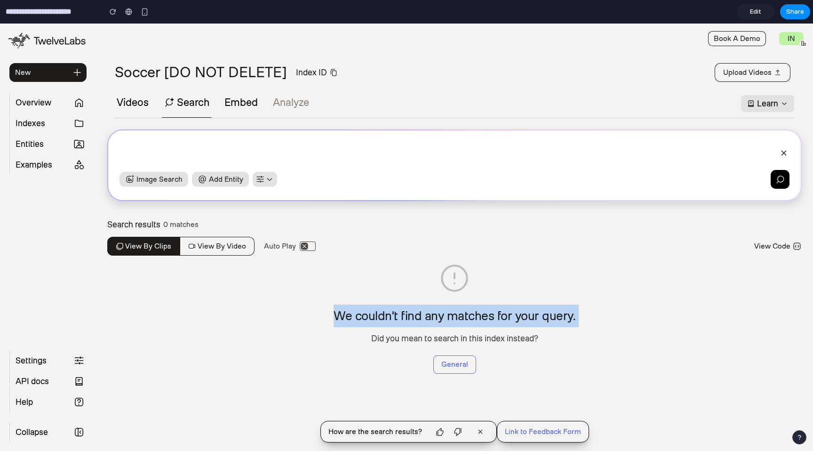
click at [499, 312] on h3 "We couldn't find any matches for your query." at bounding box center [455, 316] width 242 height 23
click at [562, 332] on div "We couldn't find any matches for your query. Did you mean to search in this ind…" at bounding box center [455, 325] width 242 height 40
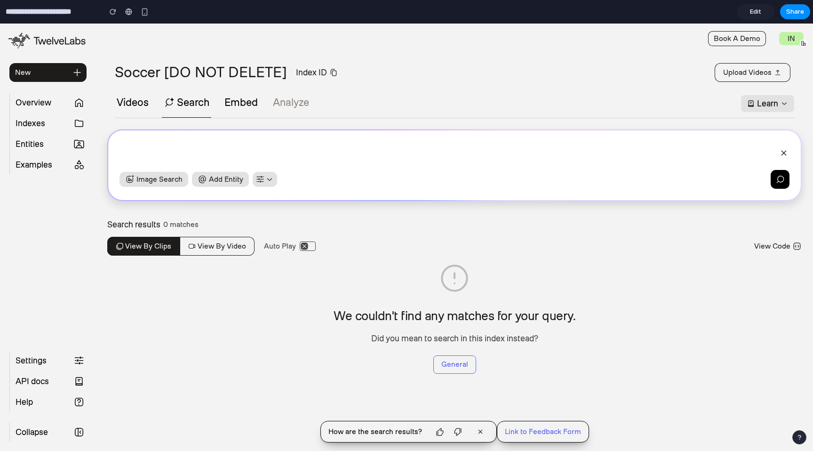
click at [540, 355] on div "We couldn't find any matches for your query. Did you mean to search in this ind…" at bounding box center [455, 318] width 242 height 111
drag, startPoint x: 501, startPoint y: 331, endPoint x: 537, endPoint y: 332, distance: 35.3
click at [508, 332] on div "We couldn't find any matches for your query. Did you mean to search in this ind…" at bounding box center [455, 325] width 242 height 40
click at [537, 332] on div "We couldn't find any matches for your query. Did you mean to search in this ind…" at bounding box center [455, 325] width 242 height 40
drag, startPoint x: 502, startPoint y: 310, endPoint x: 548, endPoint y: 322, distance: 47.5
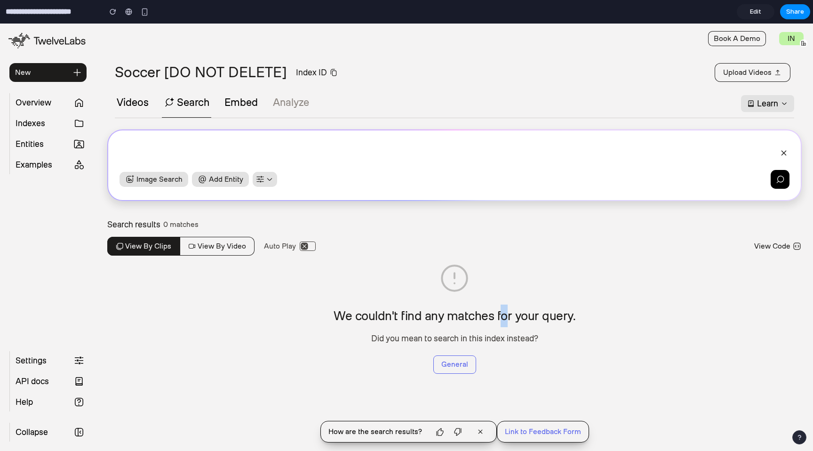
click at [509, 316] on h3 "We couldn't find any matches for your query." at bounding box center [455, 316] width 242 height 23
click at [548, 322] on h3 "We couldn't find any matches for your query." at bounding box center [455, 316] width 242 height 23
click at [571, 321] on div "We couldn't find any matches for your query. Did you mean to search in this ind…" at bounding box center [454, 318] width 695 height 111
click at [513, 350] on div "We couldn't find any matches for your query. Did you mean to search in this ind…" at bounding box center [455, 318] width 242 height 111
click at [543, 434] on link "Link to Feedback Form" at bounding box center [543, 431] width 76 height 9
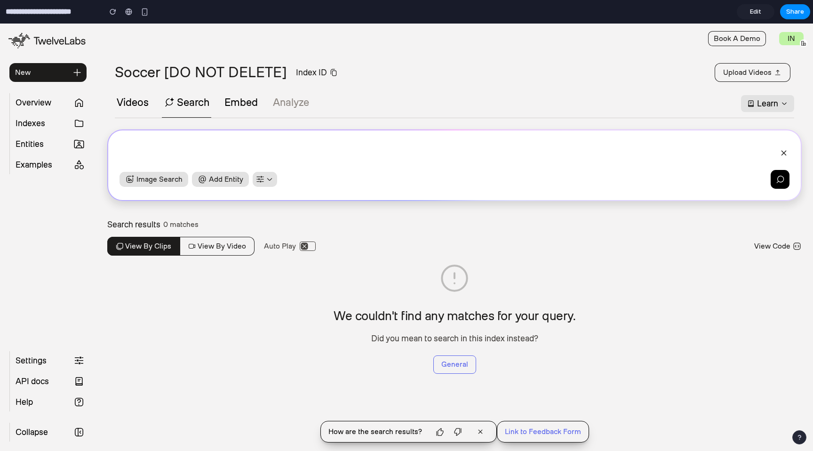
click at [412, 432] on span "How are the search results?" at bounding box center [376, 431] width 94 height 9
